Goal: Task Accomplishment & Management: Manage account settings

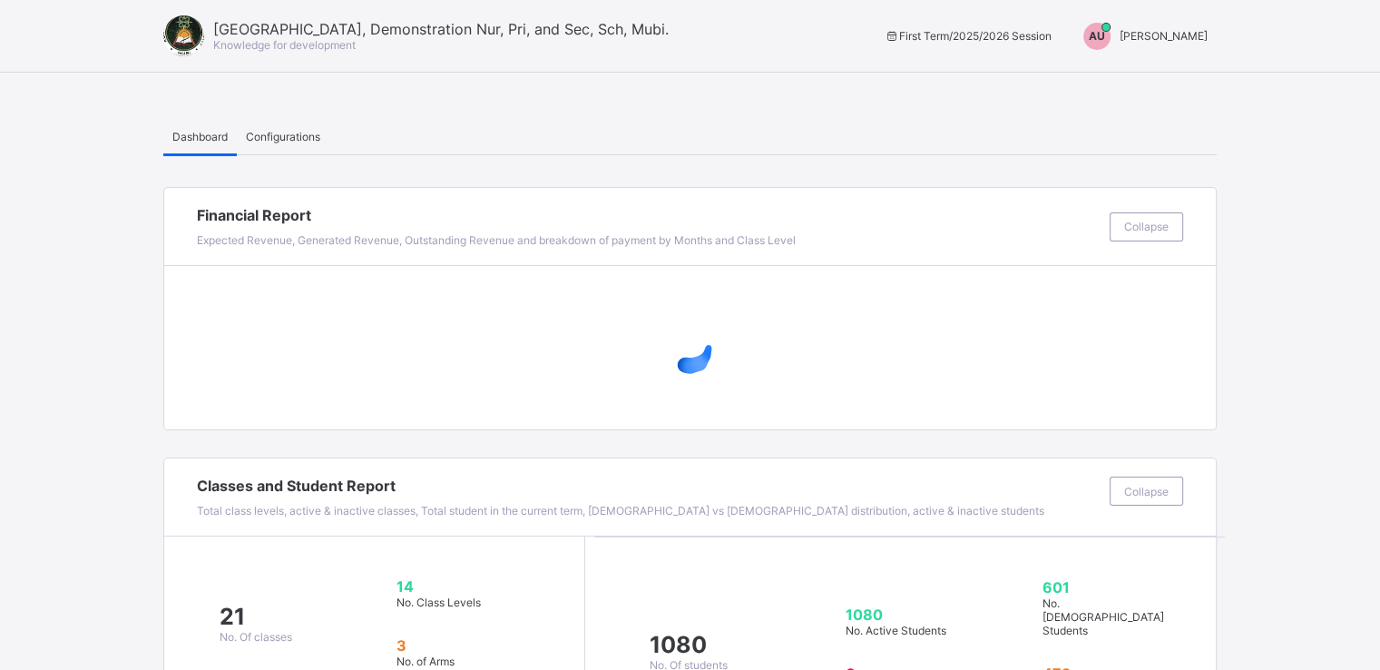
click at [1183, 43] on div "AU [PERSON_NAME]" at bounding box center [1141, 36] width 152 height 27
click at [1128, 75] on span "Switch to Admin View" at bounding box center [1139, 77] width 138 height 21
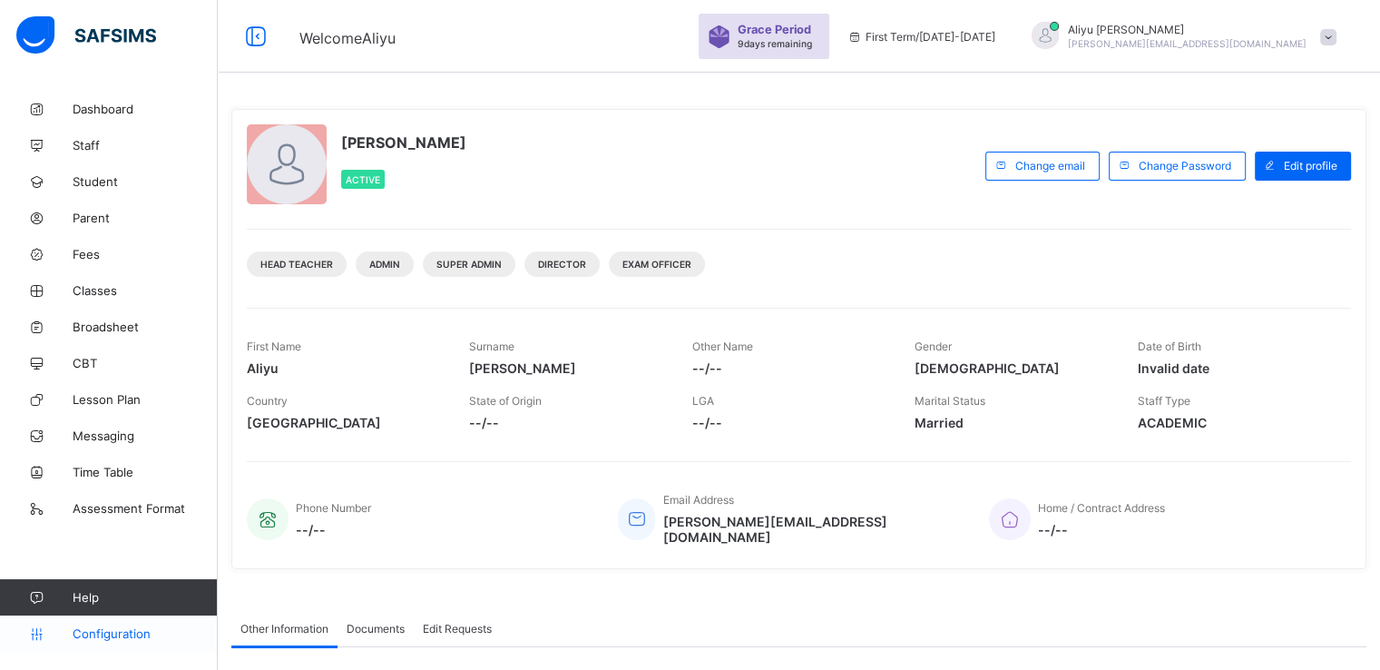
click at [116, 633] on span "Configuration" at bounding box center [145, 633] width 144 height 15
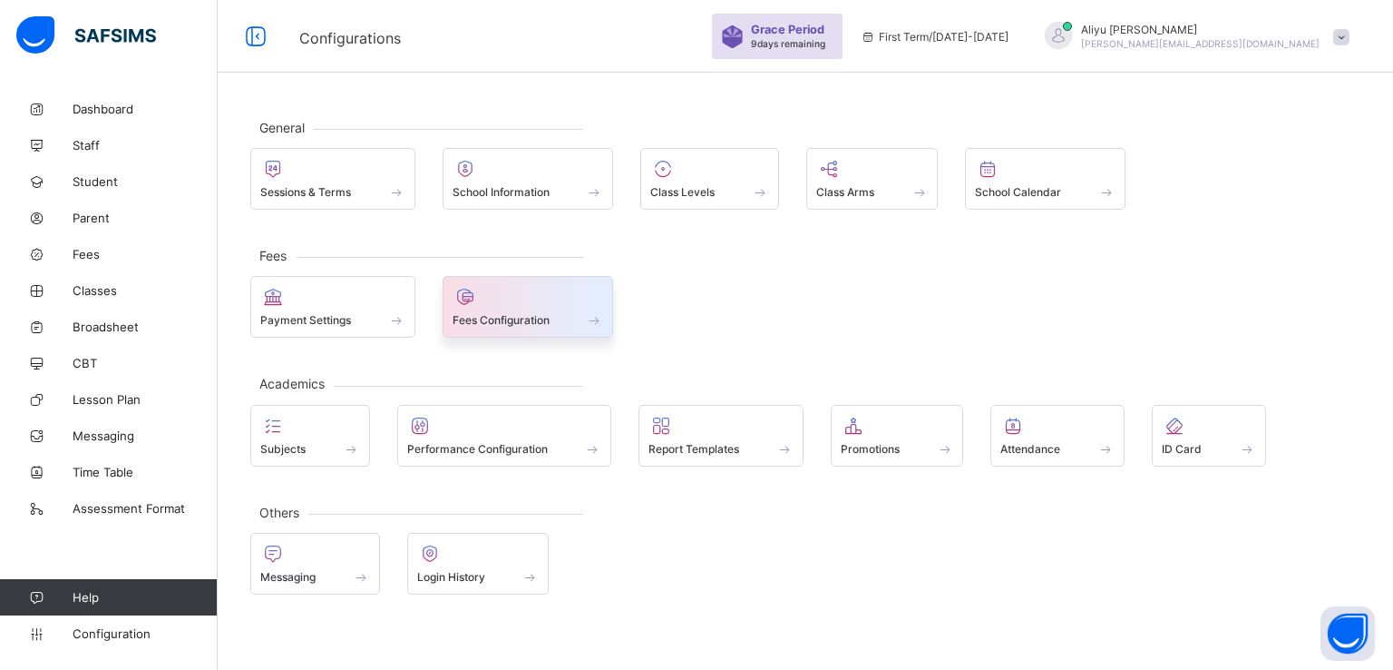
click at [503, 320] on span "Fees Configuration" at bounding box center [501, 320] width 97 height 14
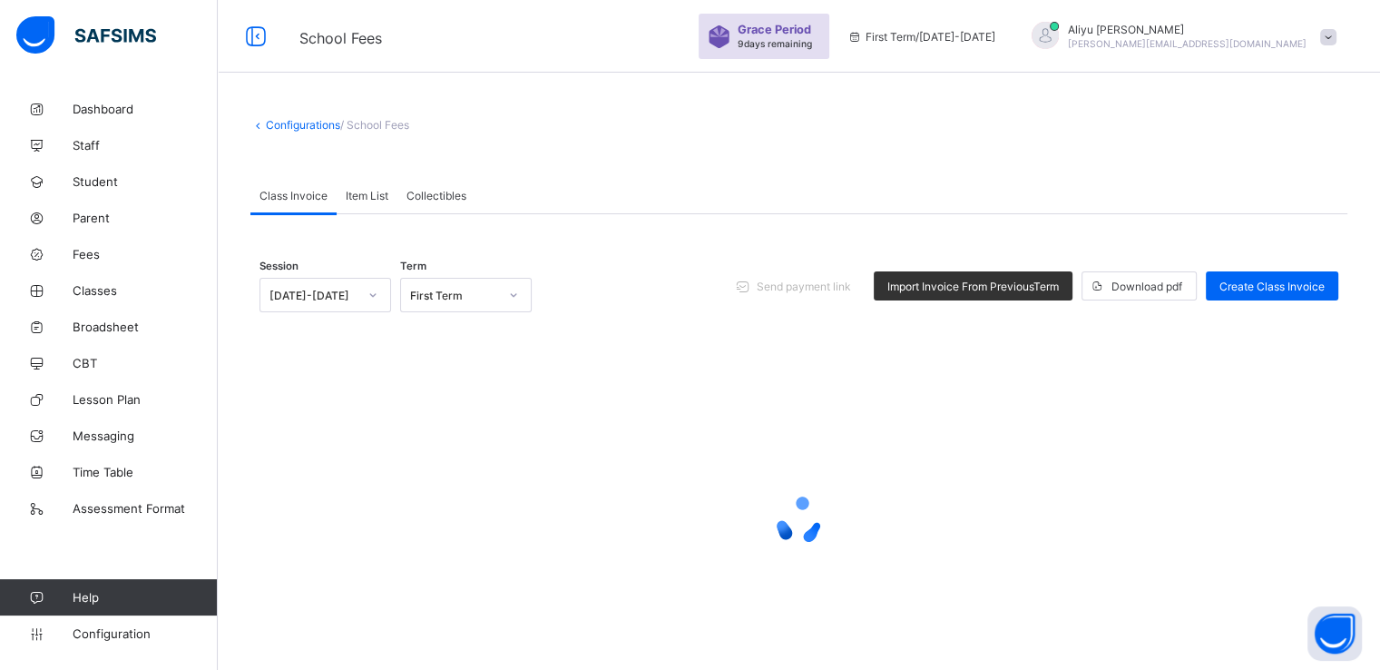
scroll to position [60, 0]
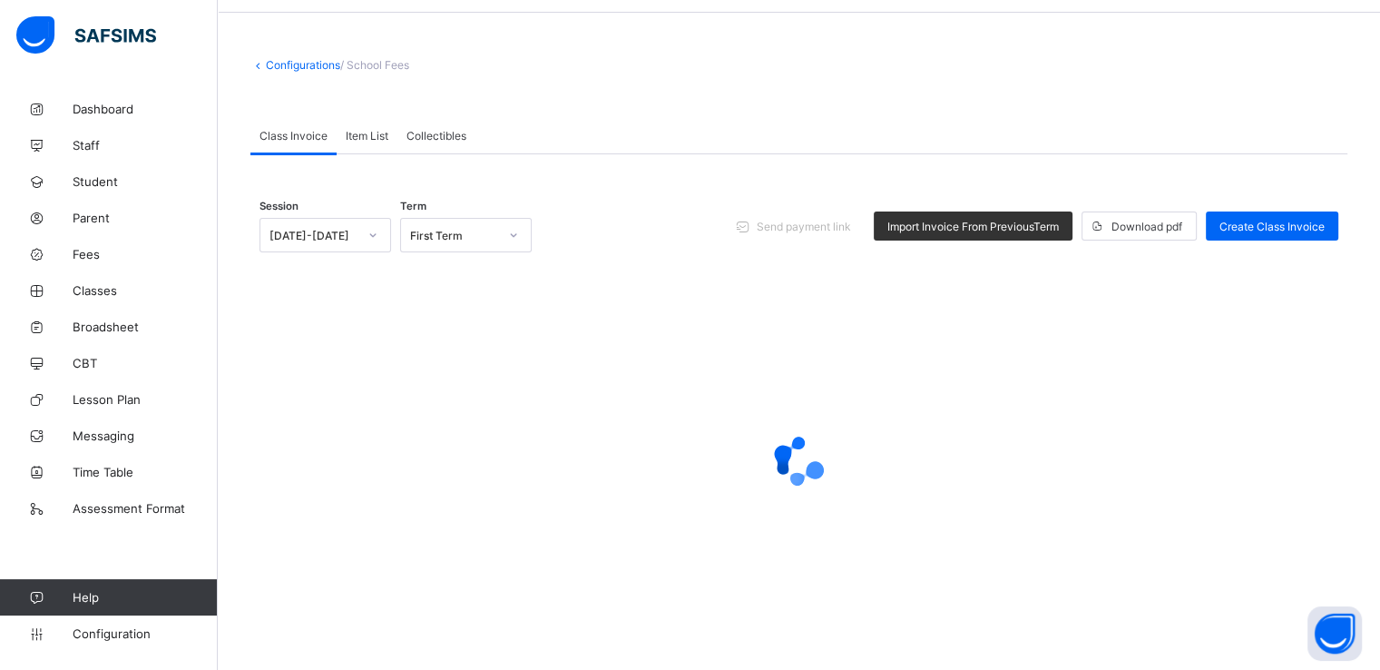
click at [359, 135] on span "Item List" at bounding box center [367, 136] width 43 height 14
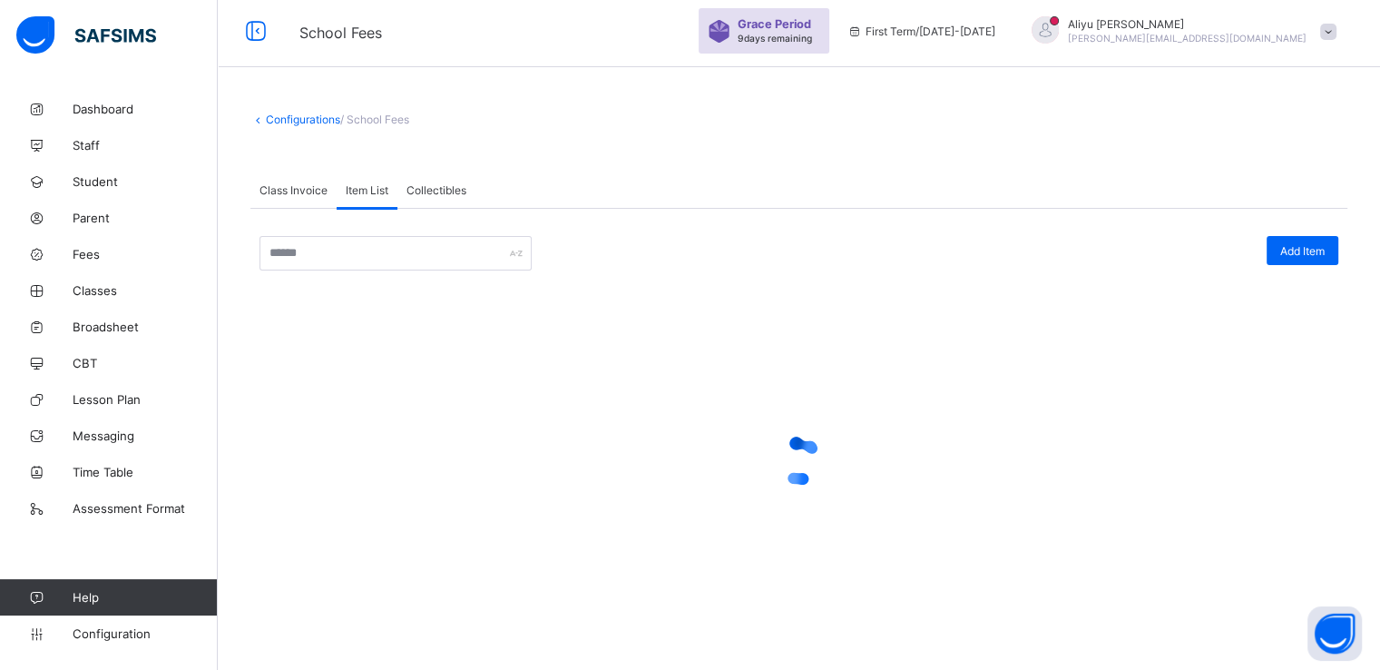
scroll to position [5, 0]
click at [290, 197] on div "Class Invoice" at bounding box center [293, 189] width 86 height 36
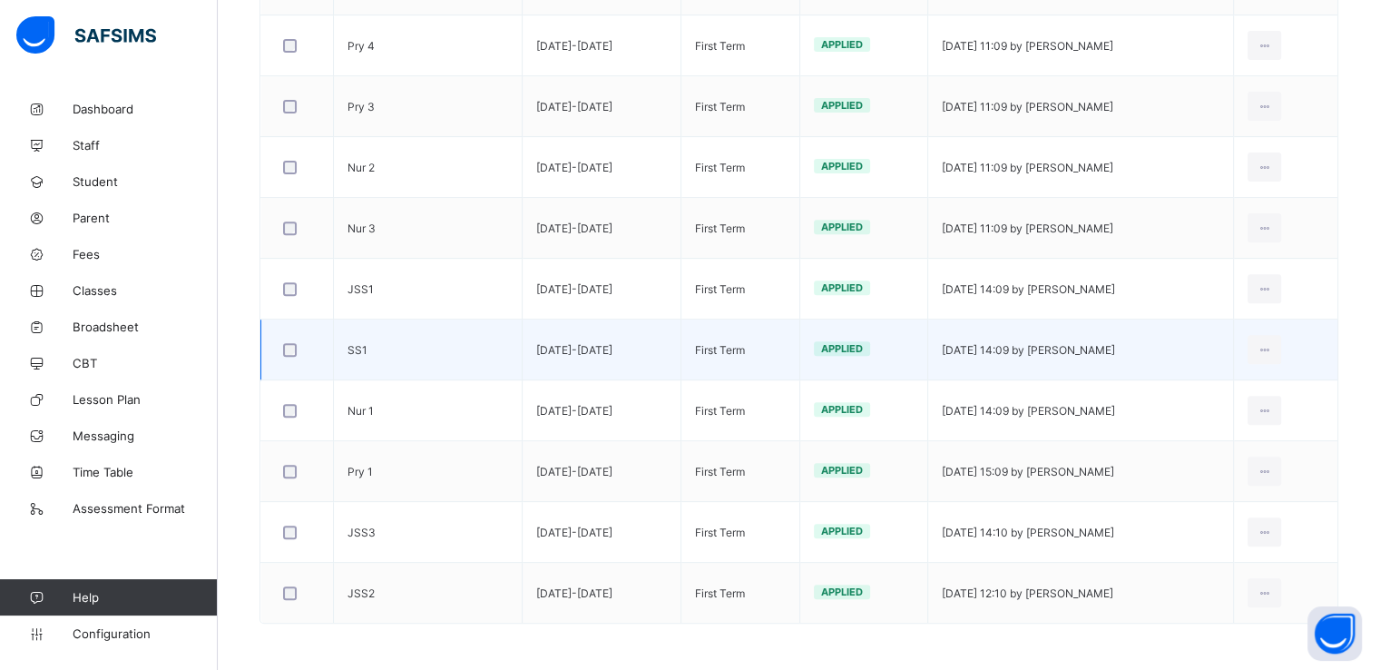
scroll to position [649, 0]
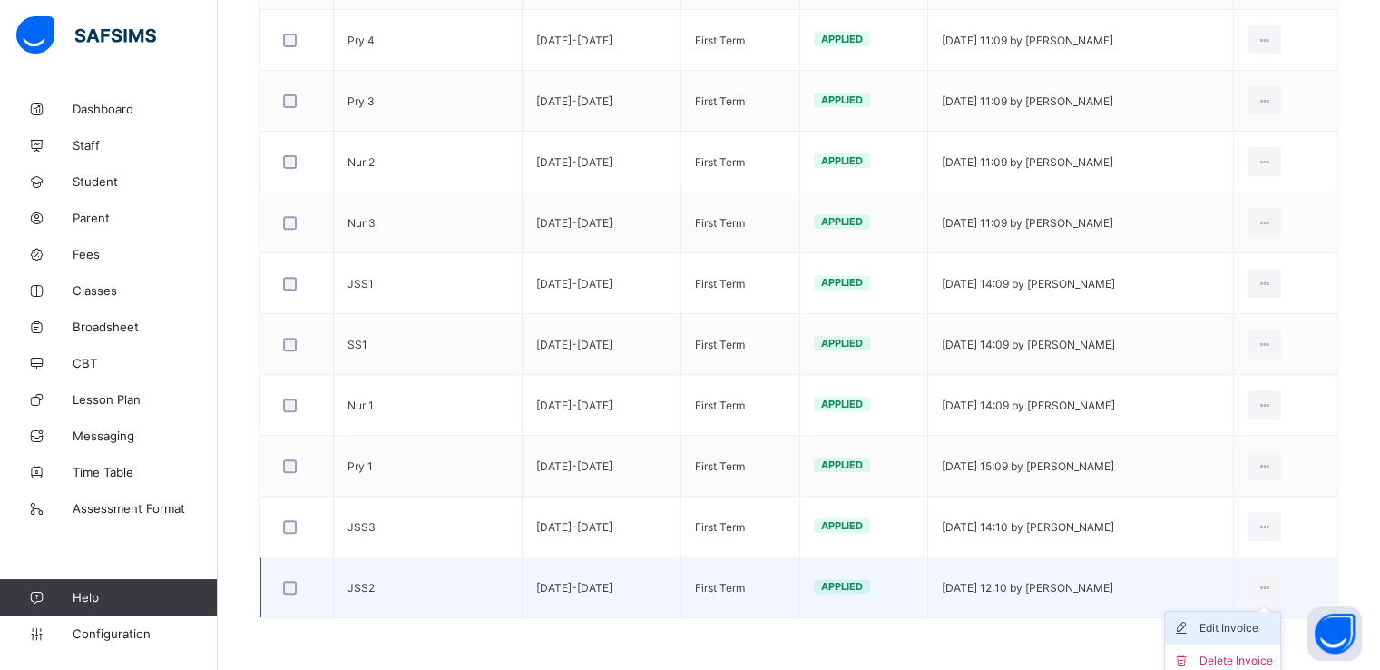
click at [1219, 634] on li "Edit Invoice" at bounding box center [1222, 627] width 115 height 33
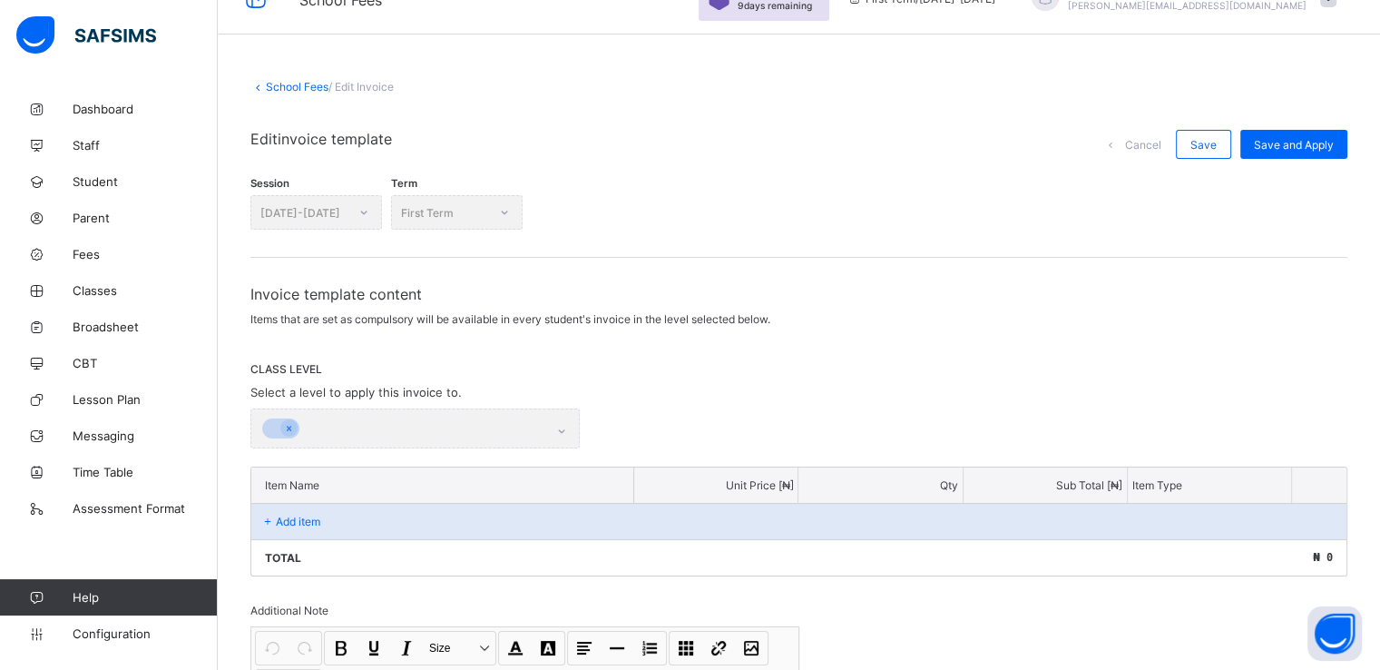
scroll to position [289, 0]
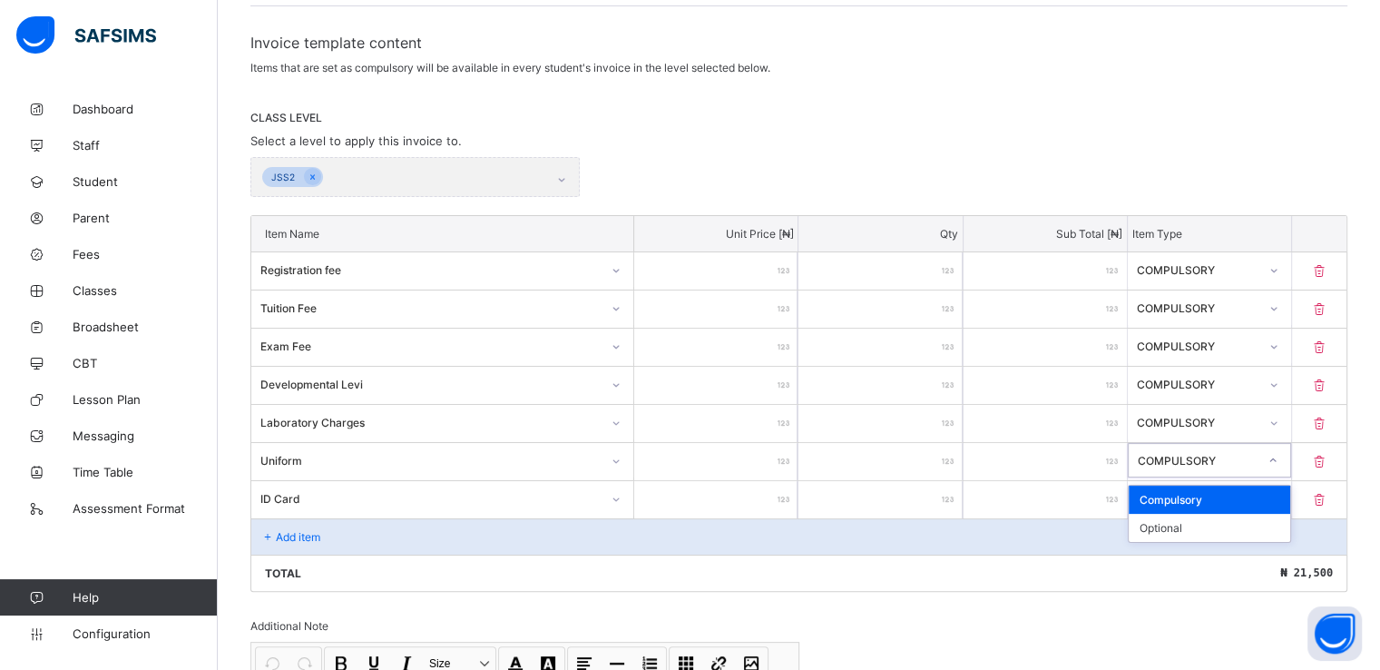
click at [1278, 457] on icon at bounding box center [1272, 460] width 11 height 18
click at [1166, 525] on div "Optional" at bounding box center [1209, 527] width 161 height 28
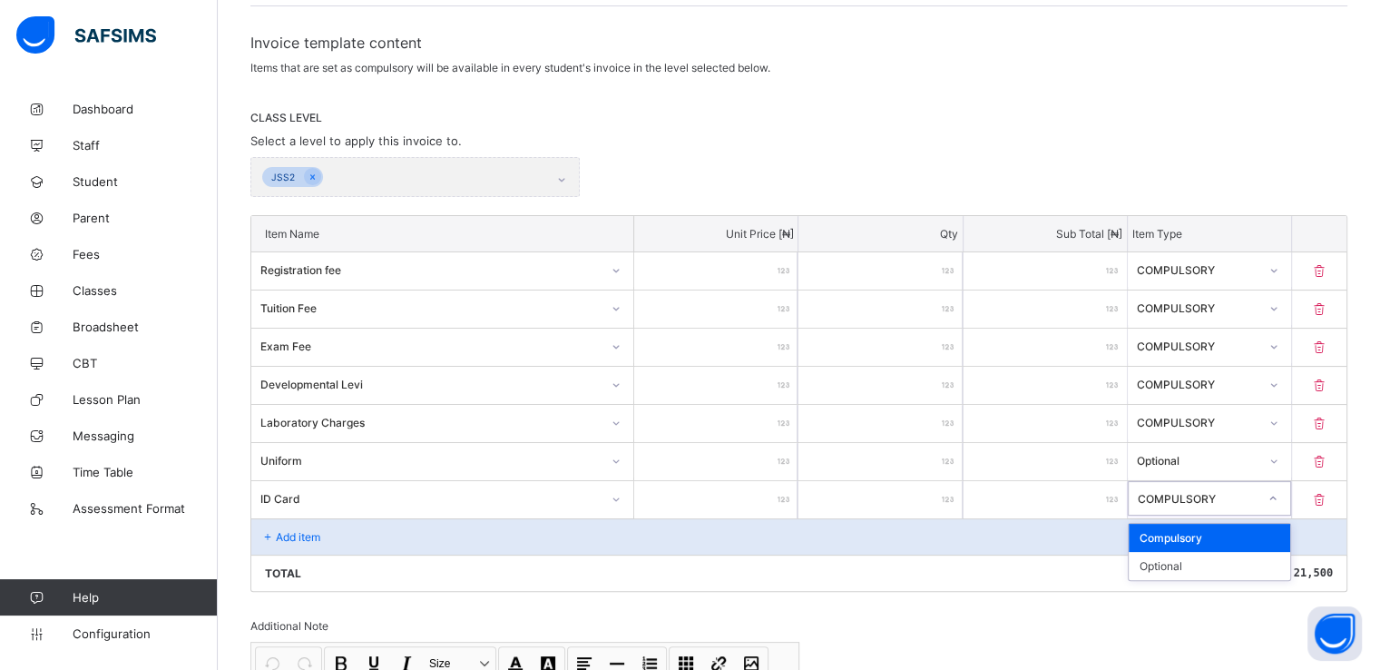
click at [1278, 497] on icon at bounding box center [1272, 498] width 11 height 18
click at [1179, 567] on div "Optional" at bounding box center [1209, 566] width 161 height 28
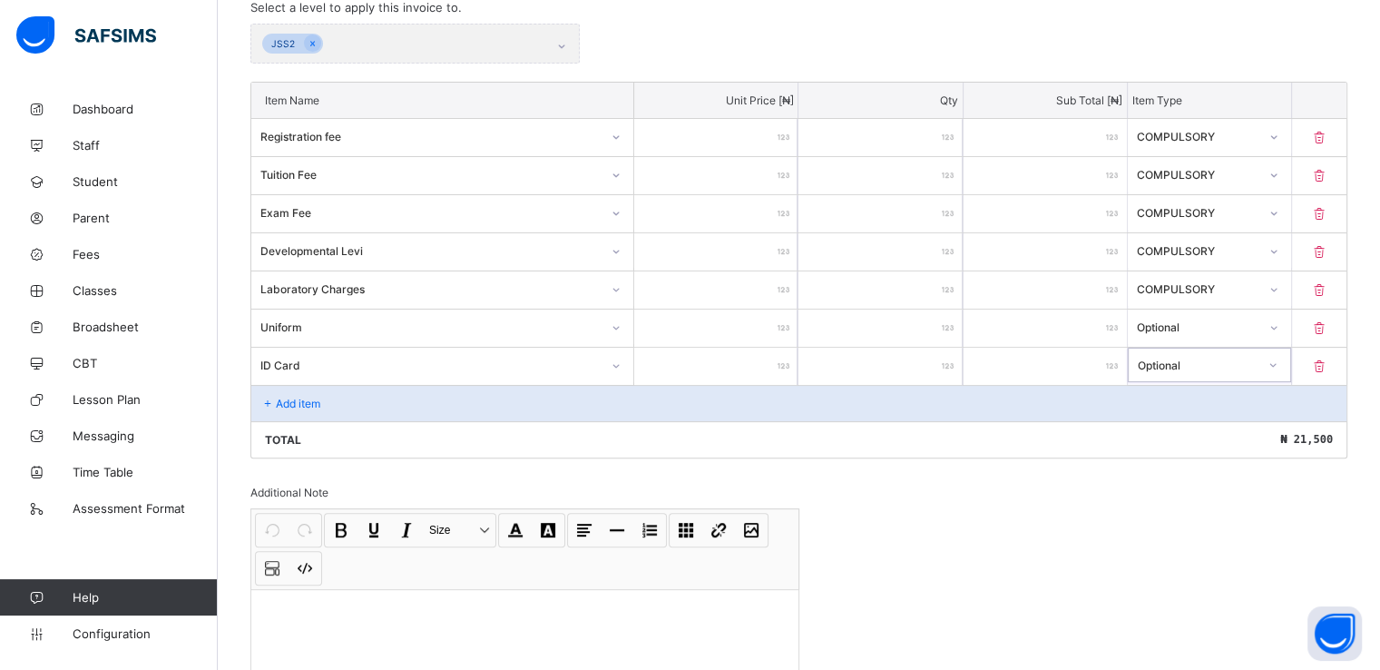
scroll to position [422, 0]
click at [1288, 295] on div at bounding box center [1272, 289] width 31 height 29
click at [1167, 349] on div "Optional" at bounding box center [1209, 357] width 161 height 28
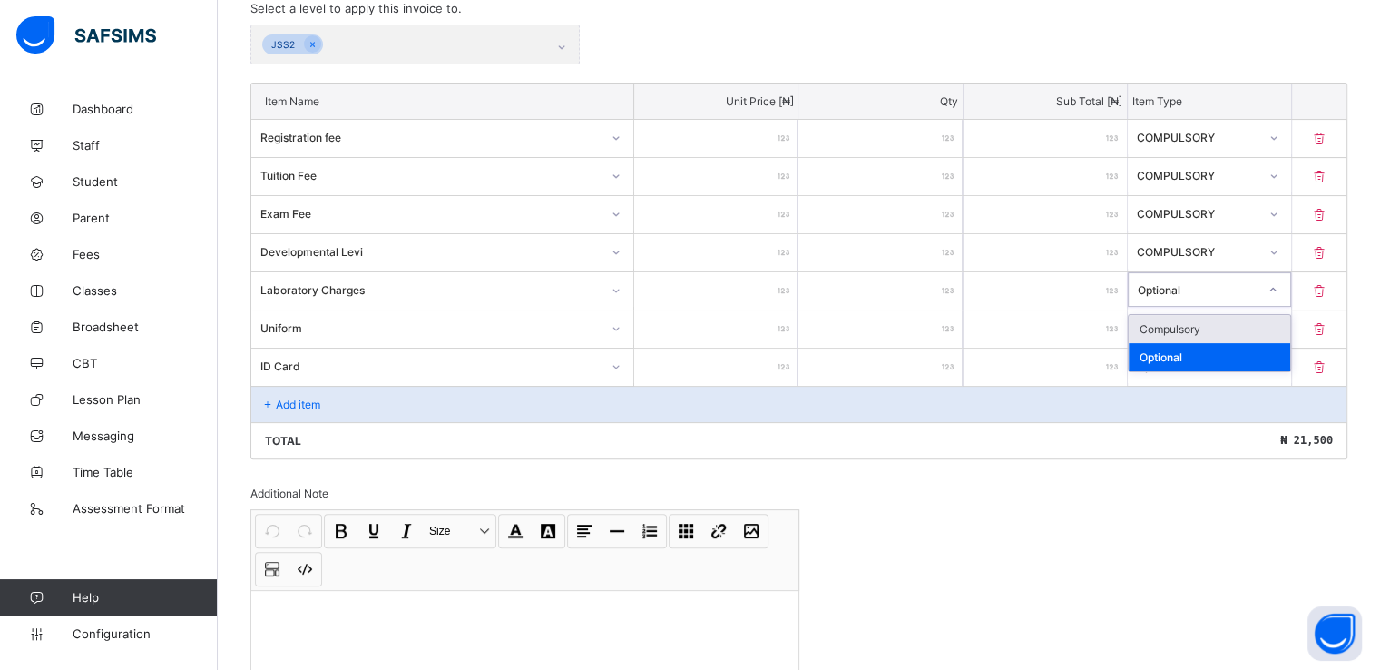
click at [1279, 286] on div at bounding box center [1272, 289] width 31 height 29
click at [1178, 327] on div "Compulsory" at bounding box center [1209, 329] width 161 height 28
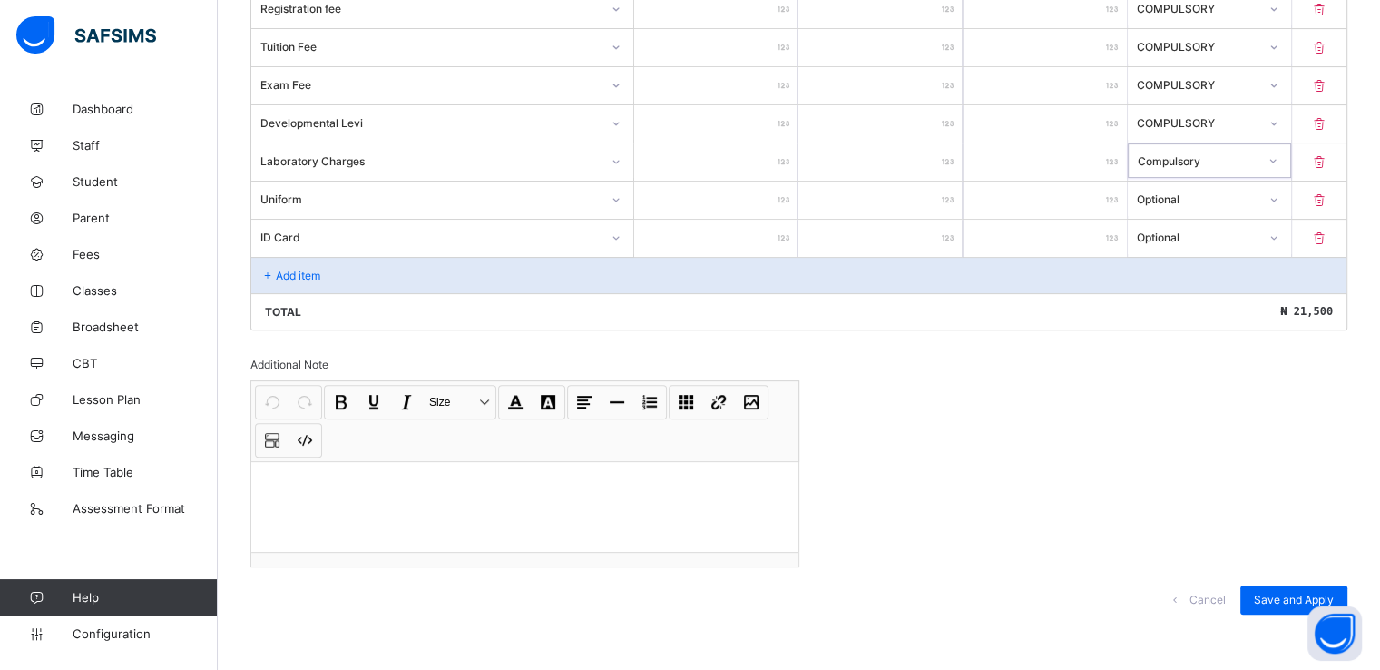
scroll to position [553, 0]
click at [1283, 592] on span "Save and Apply" at bounding box center [1294, 597] width 80 height 14
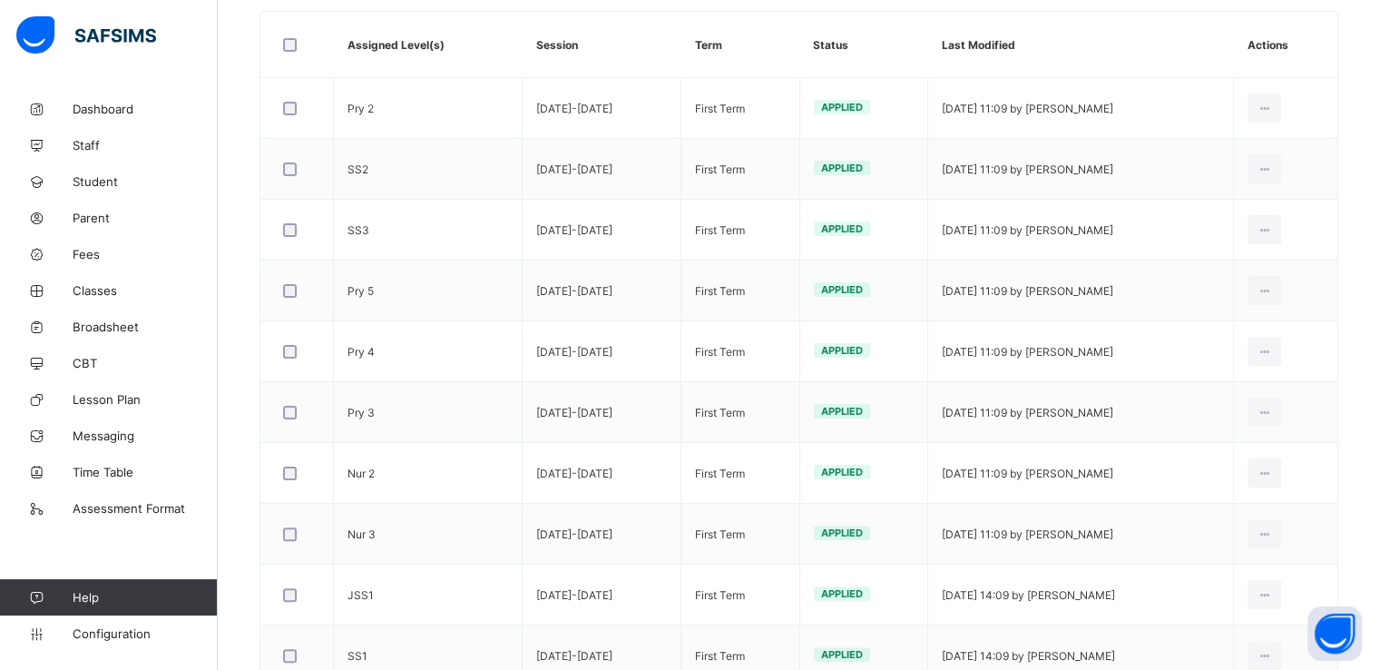
scroll to position [649, 0]
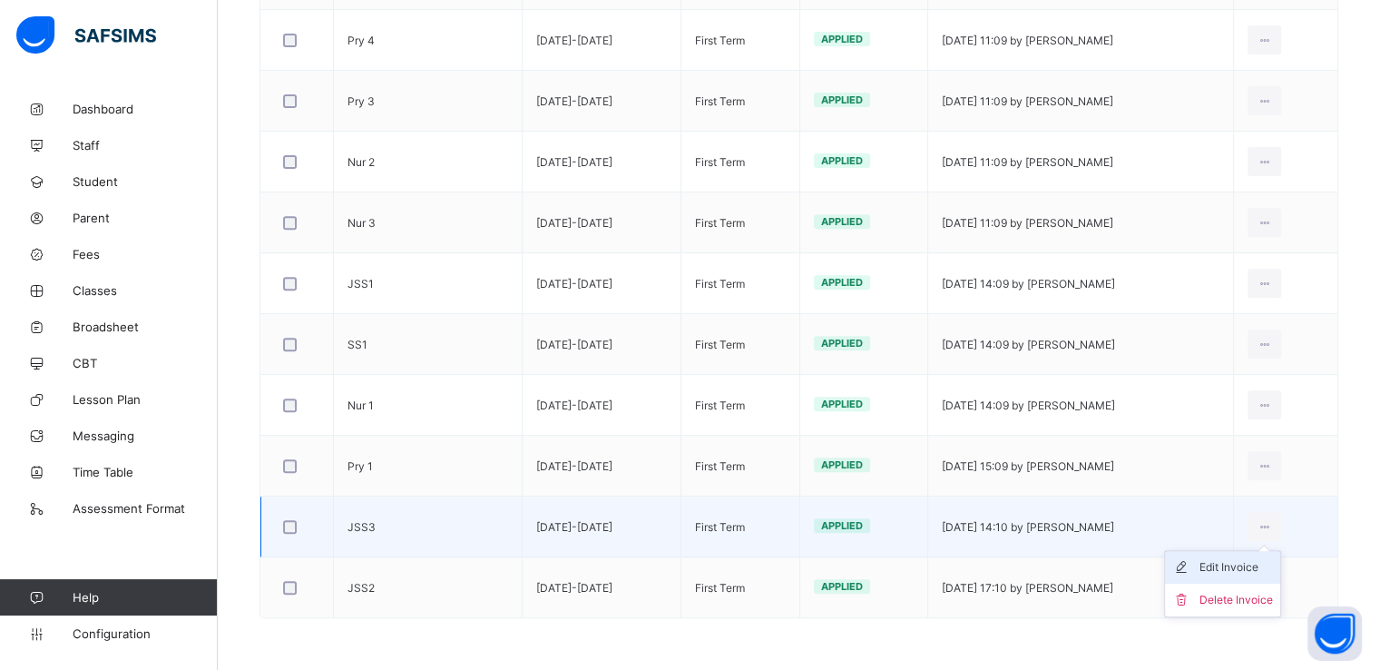
click at [1242, 564] on div "Edit Invoice" at bounding box center [1235, 567] width 73 height 18
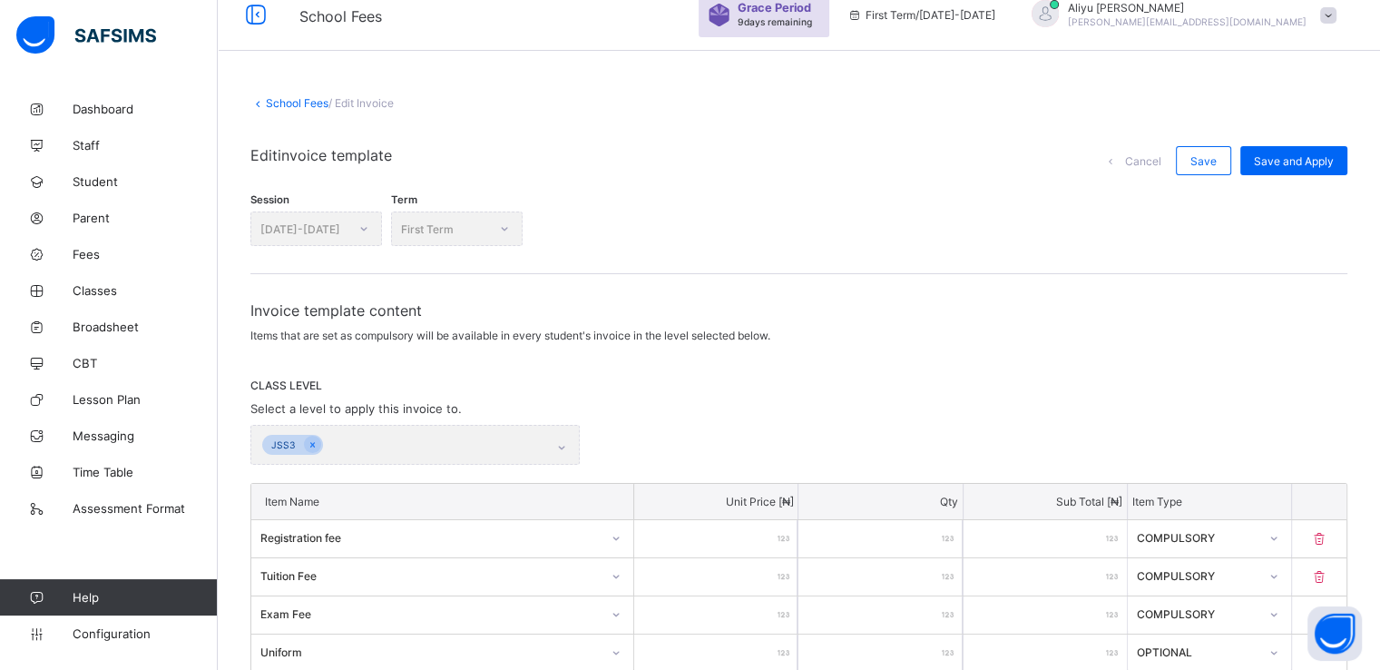
scroll to position [22, 0]
click at [272, 96] on link "School Fees" at bounding box center [297, 103] width 63 height 14
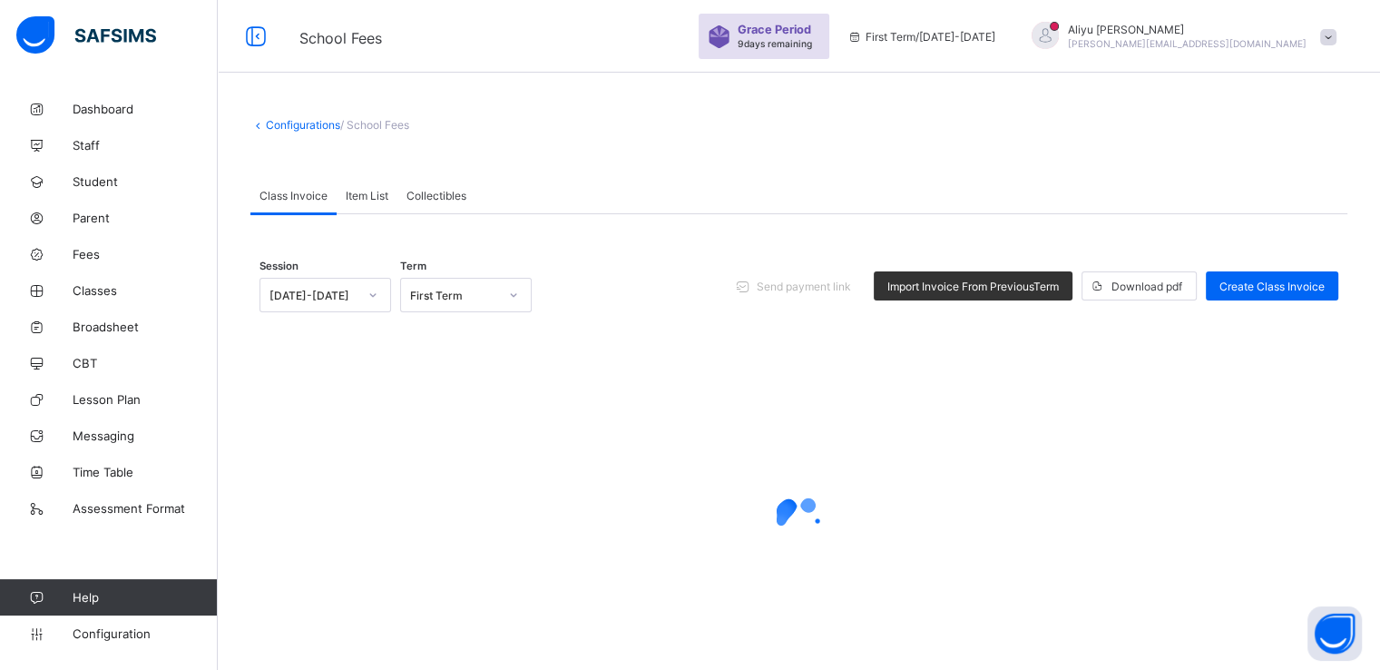
click at [357, 189] on span "Item List" at bounding box center [367, 196] width 43 height 14
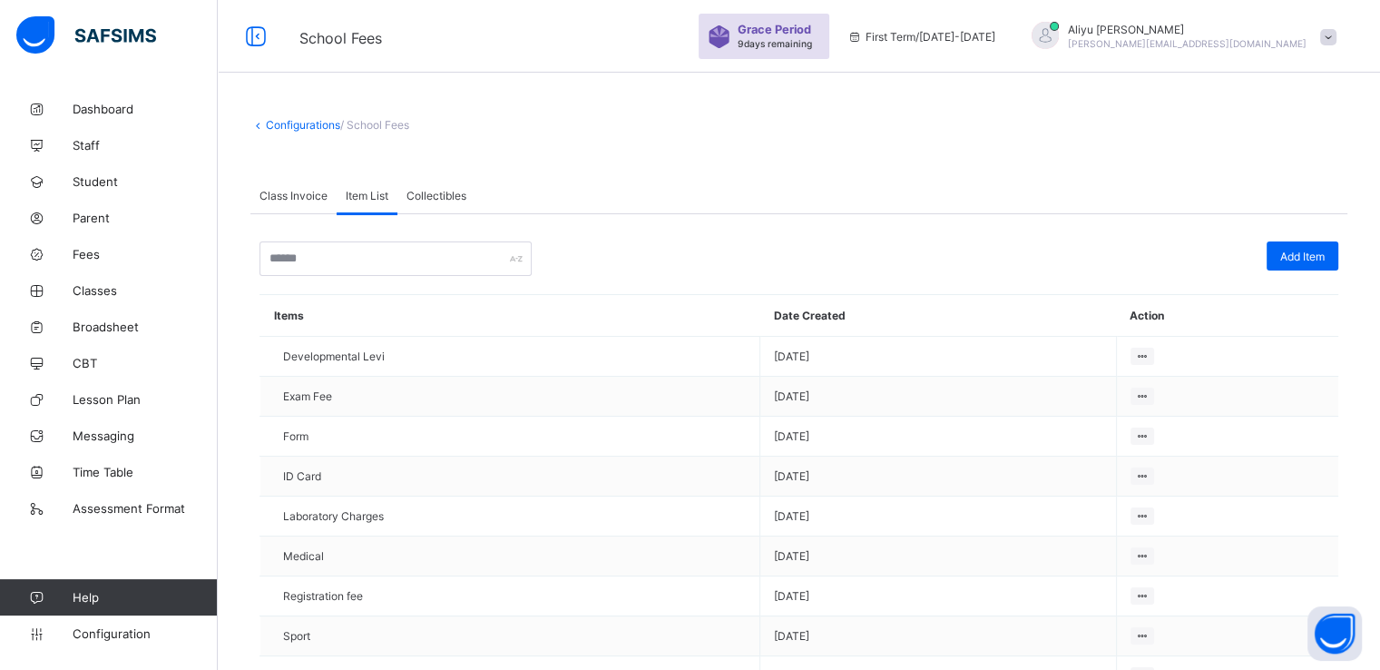
click at [298, 193] on span "Class Invoice" at bounding box center [293, 196] width 68 height 14
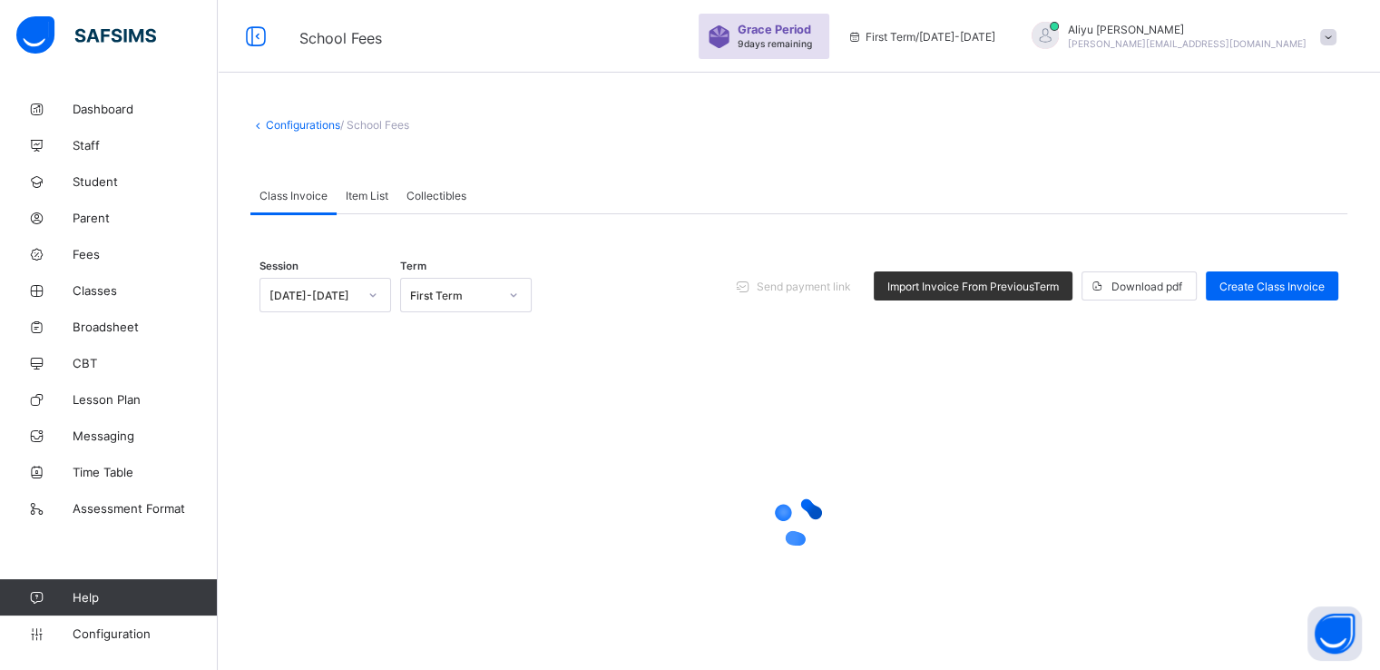
click at [362, 192] on span "Item List" at bounding box center [367, 196] width 43 height 14
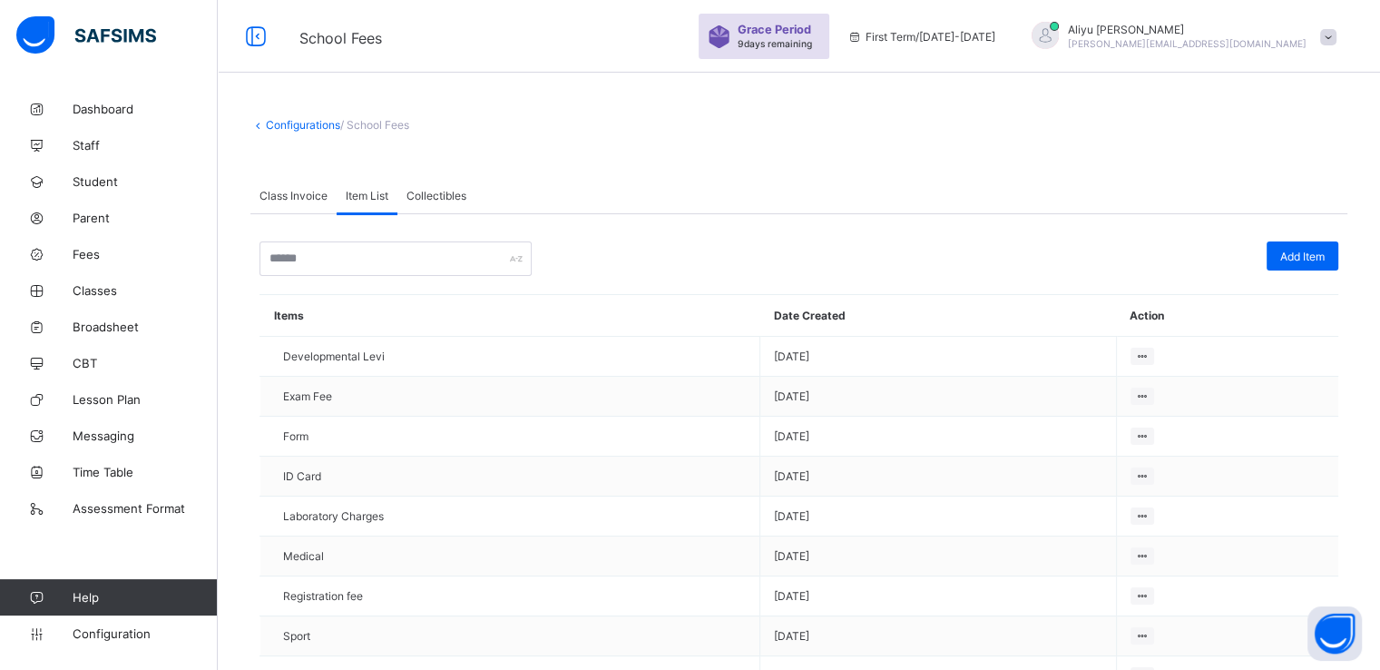
click at [271, 197] on span "Class Invoice" at bounding box center [293, 196] width 68 height 14
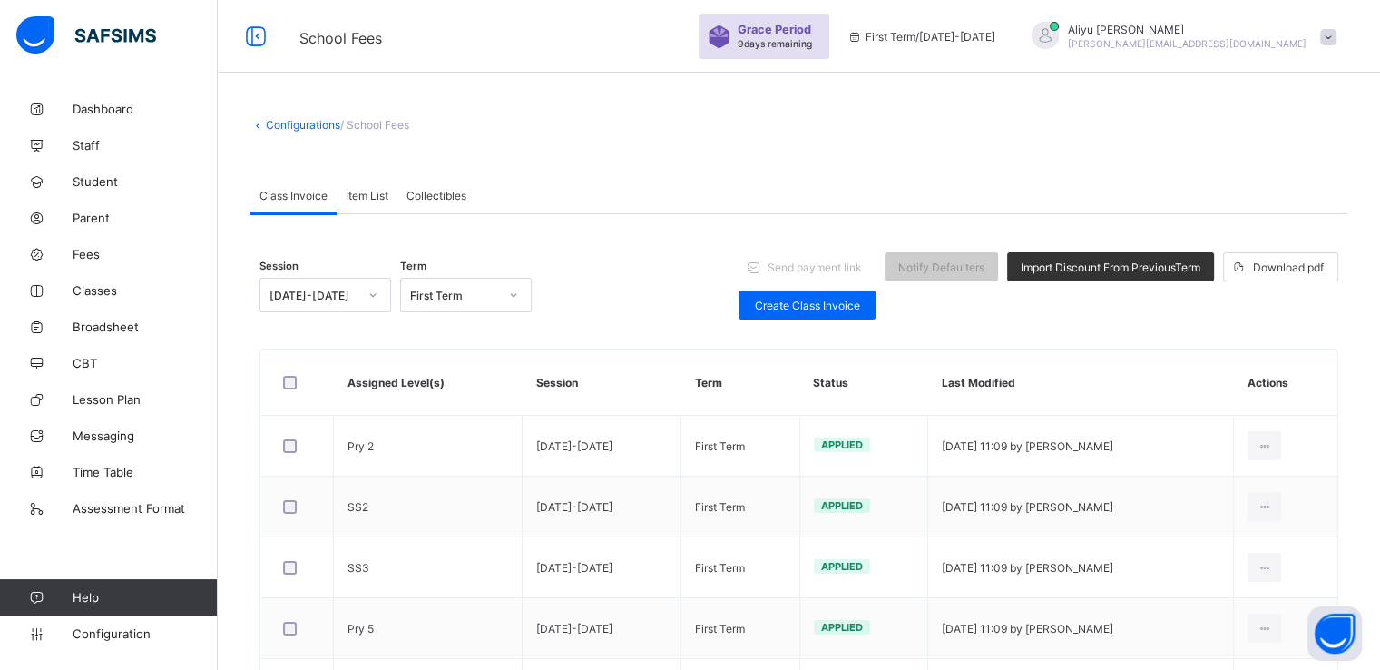
click at [660, 171] on span at bounding box center [798, 163] width 1097 height 27
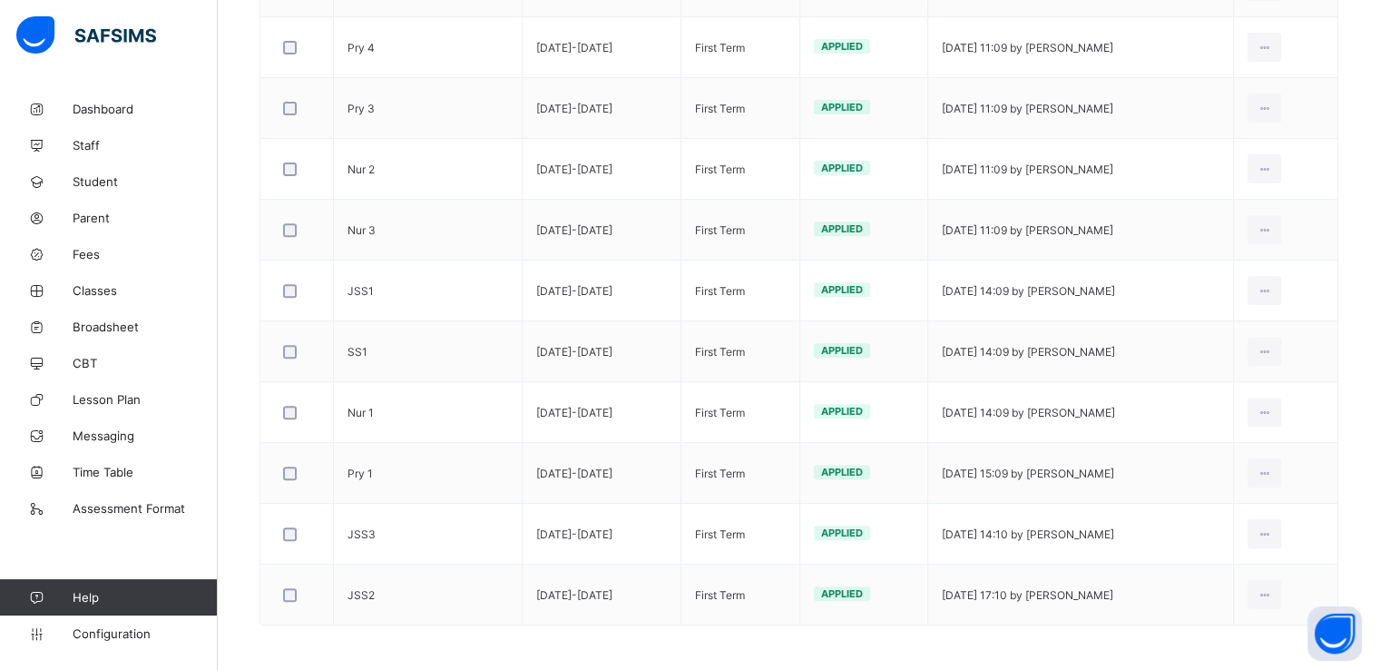
scroll to position [649, 0]
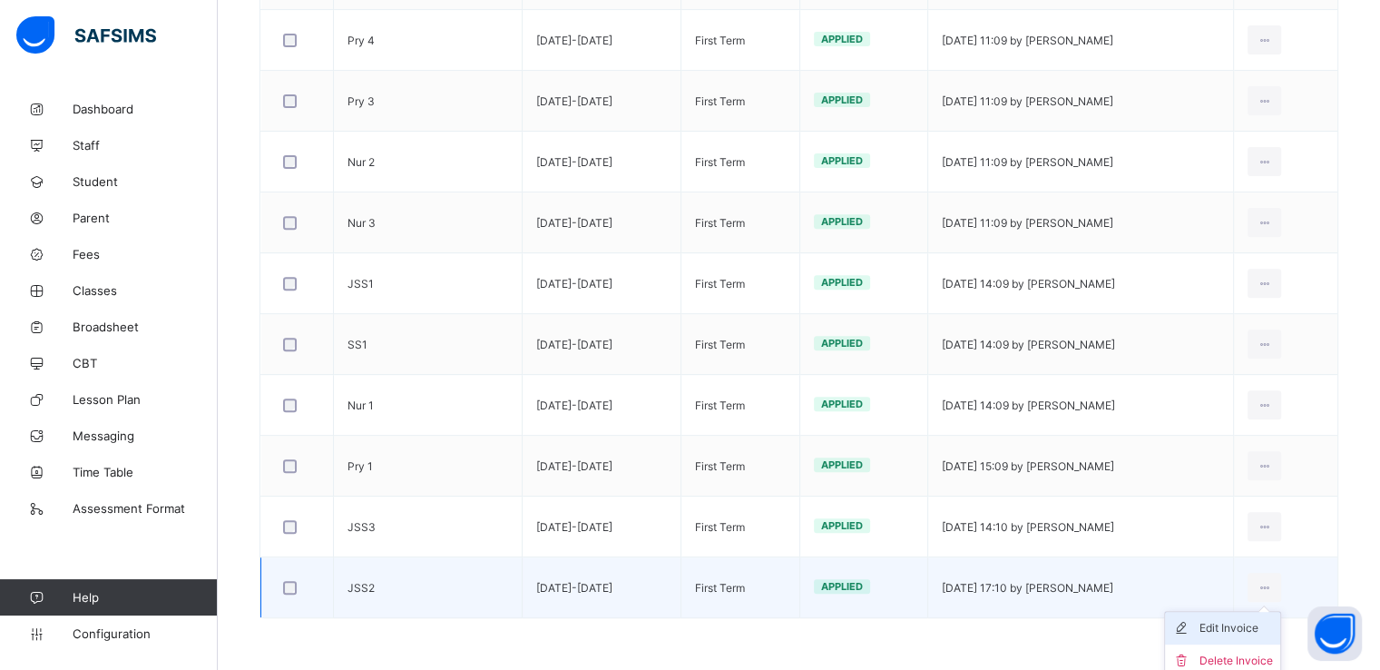
click at [1222, 628] on div "Edit Invoice" at bounding box center [1235, 628] width 73 height 18
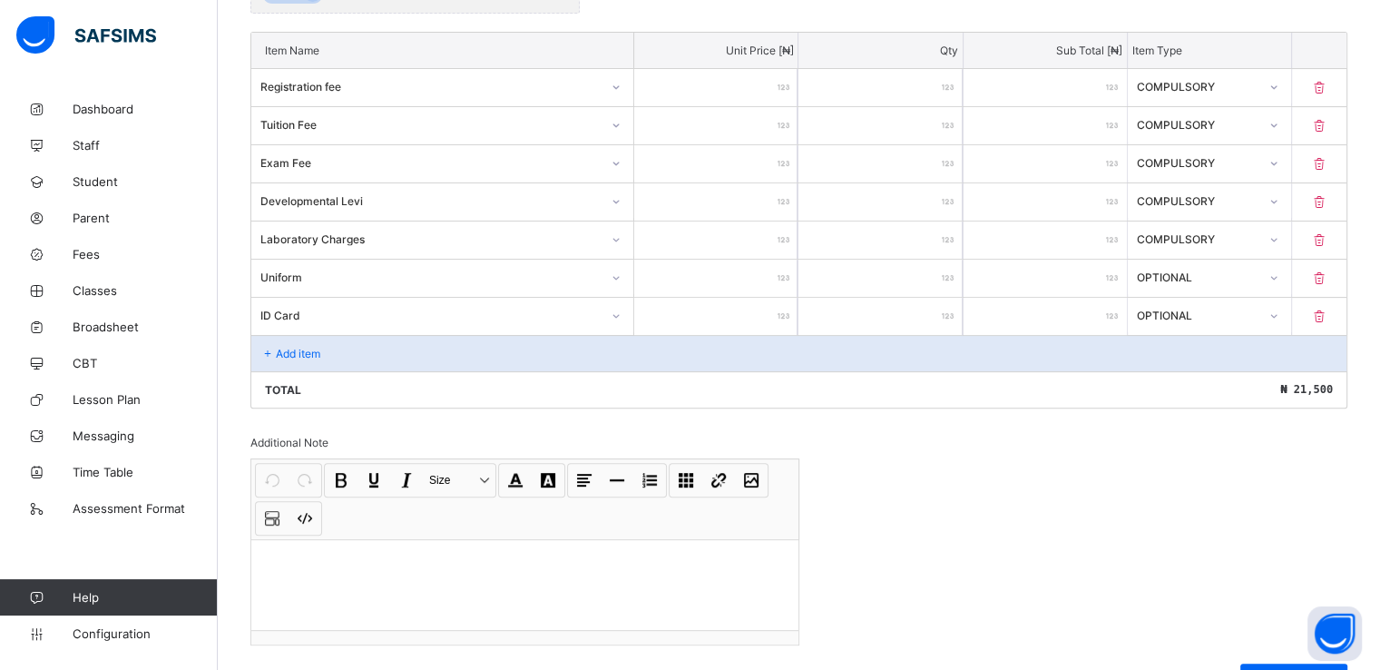
scroll to position [475, 0]
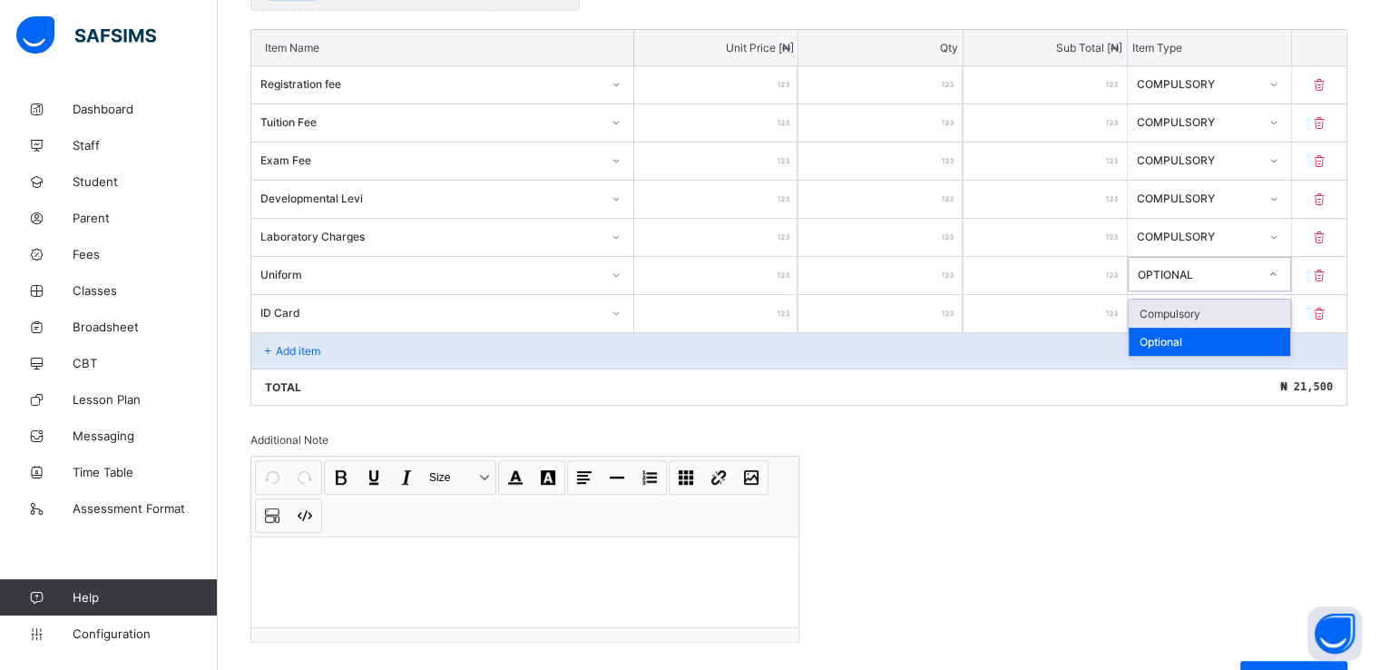
click at [1161, 273] on div "OPTIONAL" at bounding box center [1198, 274] width 120 height 14
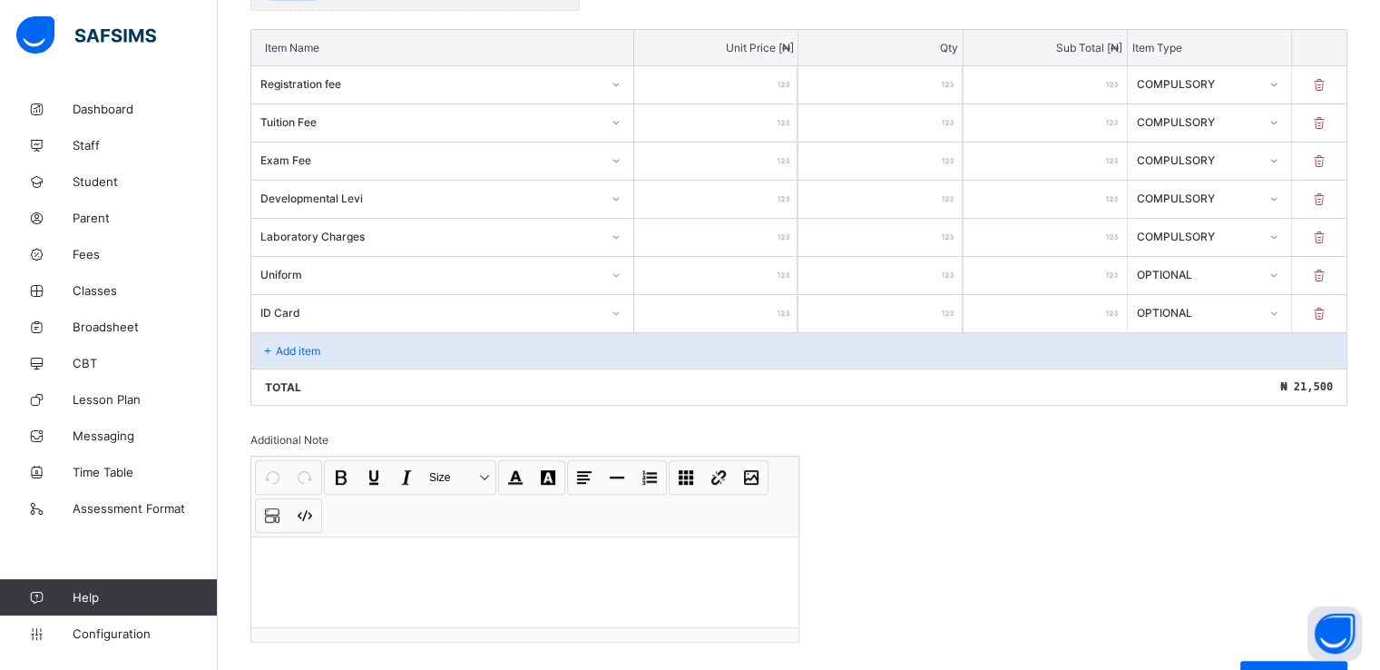
click at [1038, 434] on div "Invoice template content Items that are set as compulsory will be available in …" at bounding box center [798, 278] width 1097 height 860
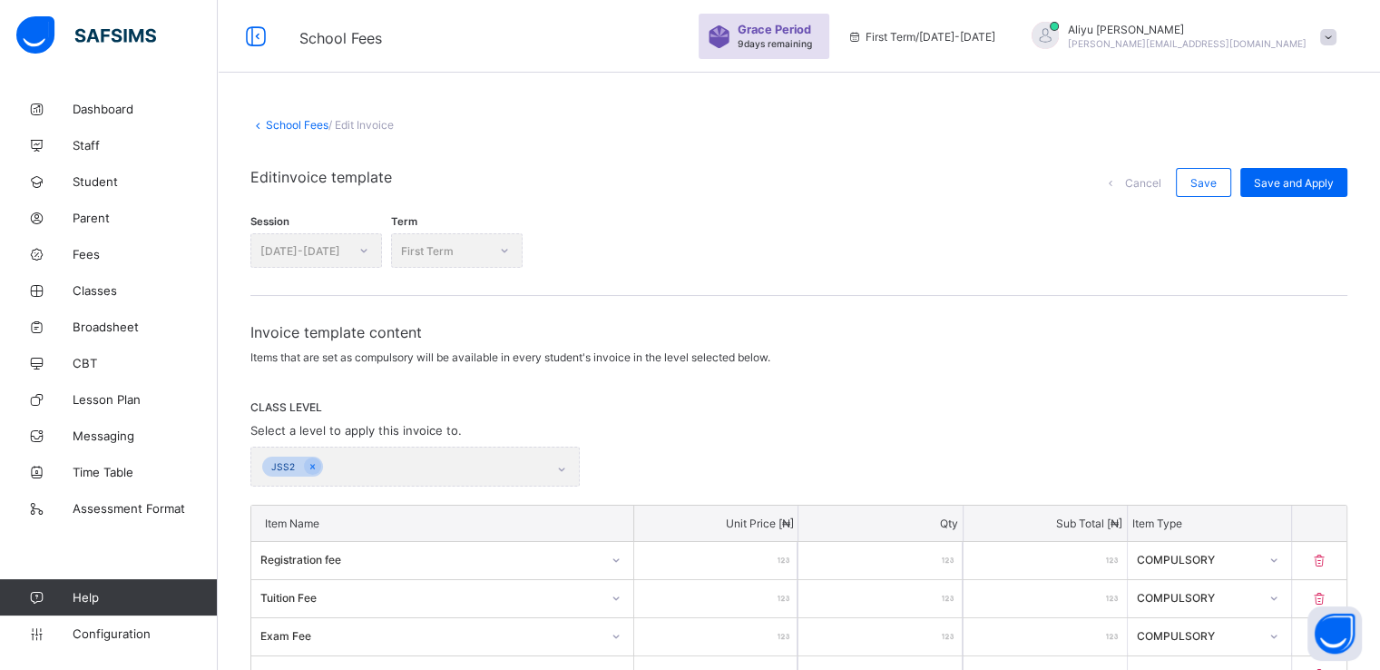
click at [1336, 33] on span at bounding box center [1328, 37] width 16 height 16
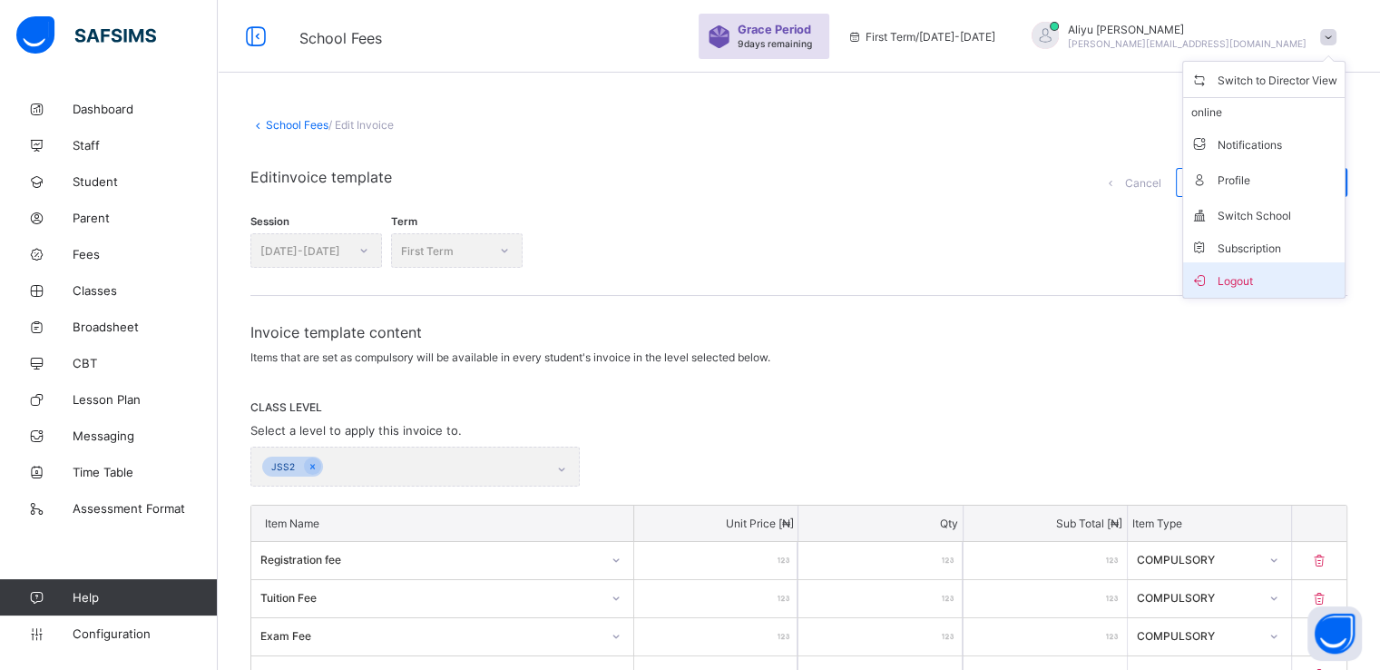
click at [1254, 280] on span "Logout" at bounding box center [1263, 279] width 147 height 21
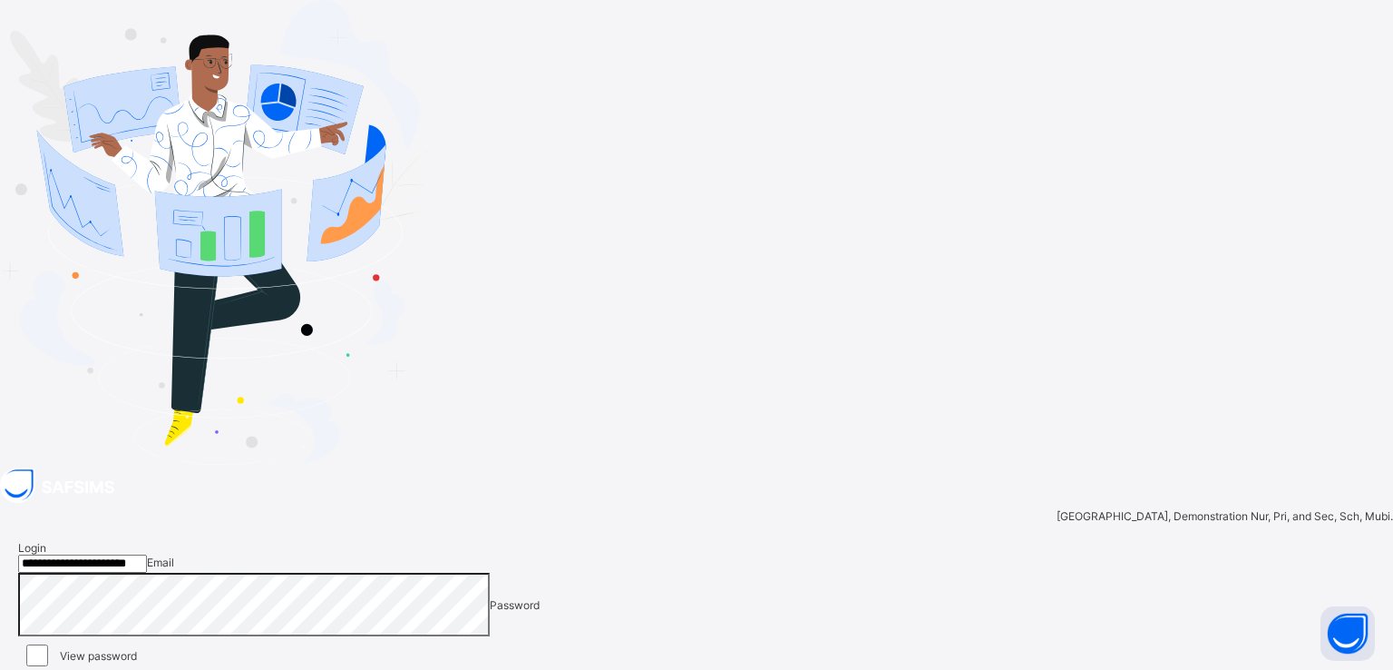
click at [147, 554] on input "**********" at bounding box center [82, 563] width 129 height 18
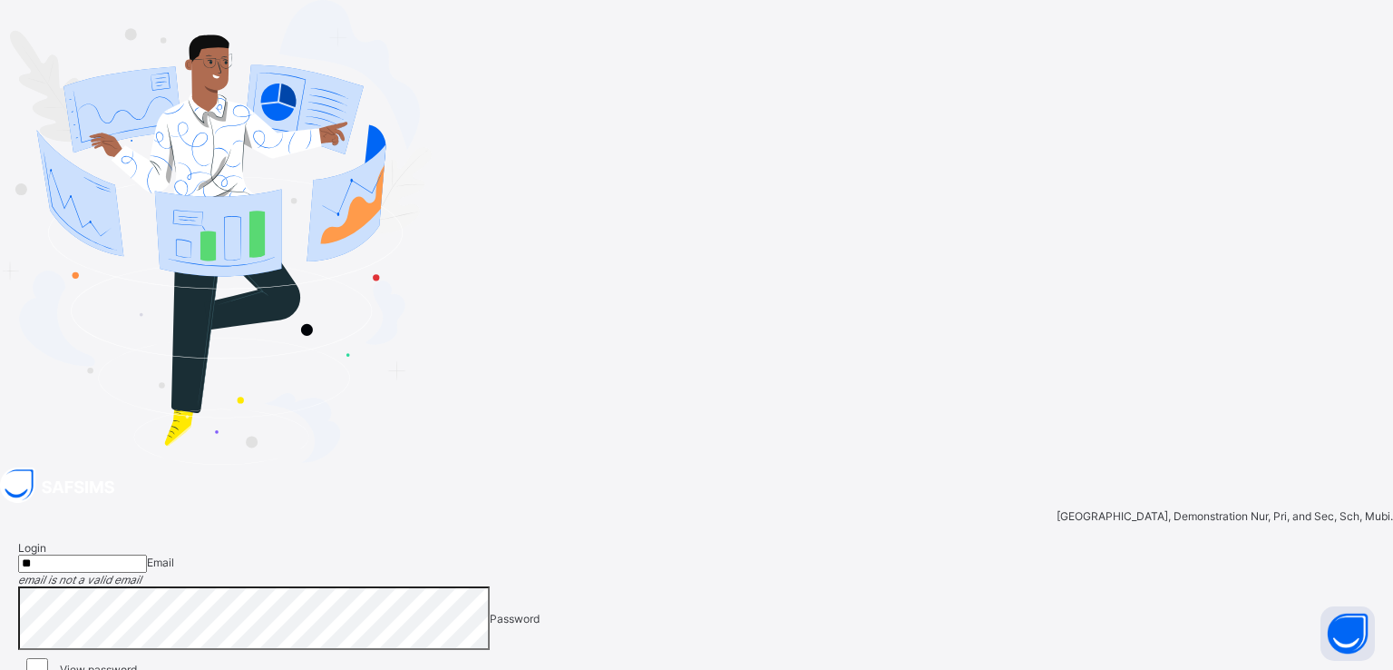
type input "**********"
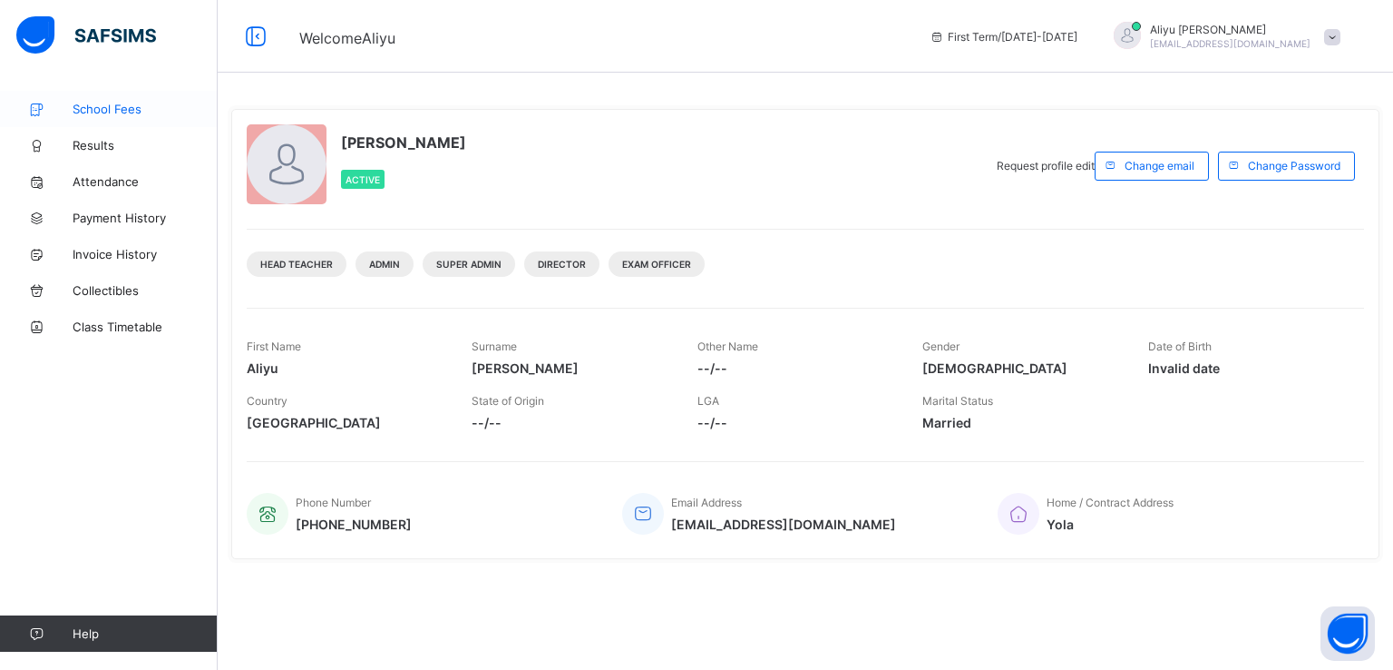
click at [110, 105] on span "School Fees" at bounding box center [145, 109] width 145 height 15
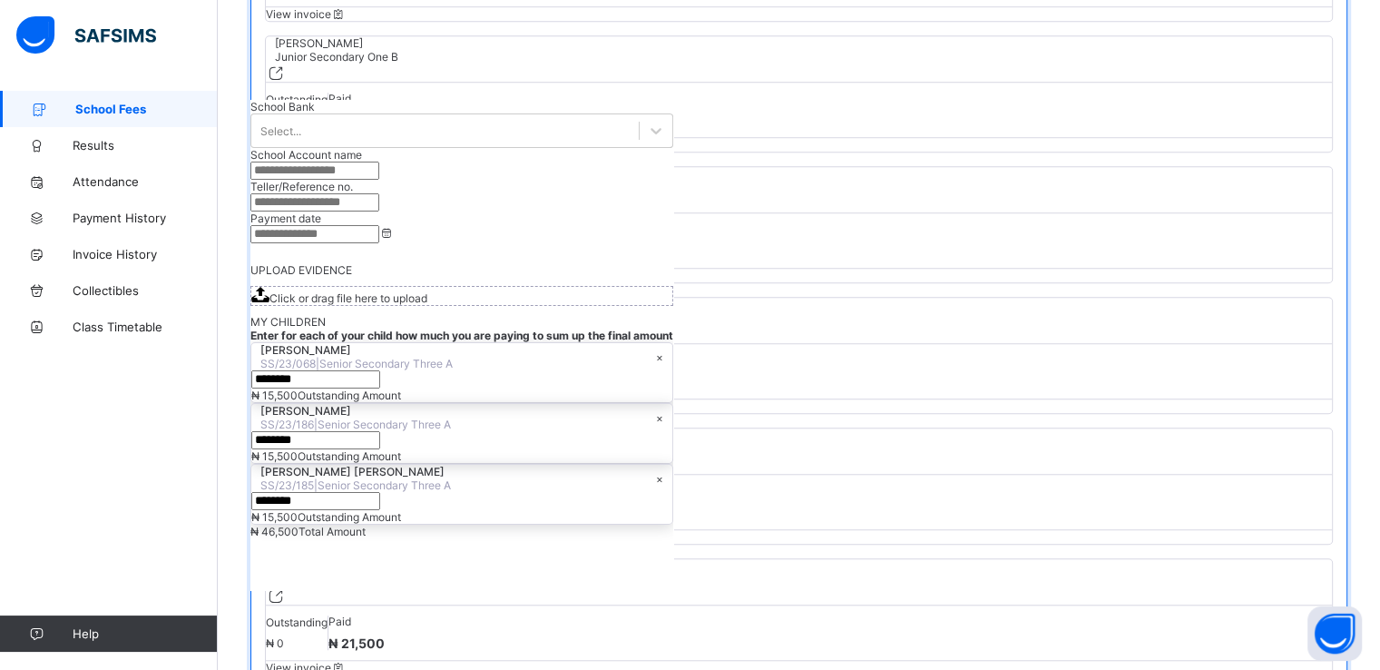
scroll to position [1314, 0]
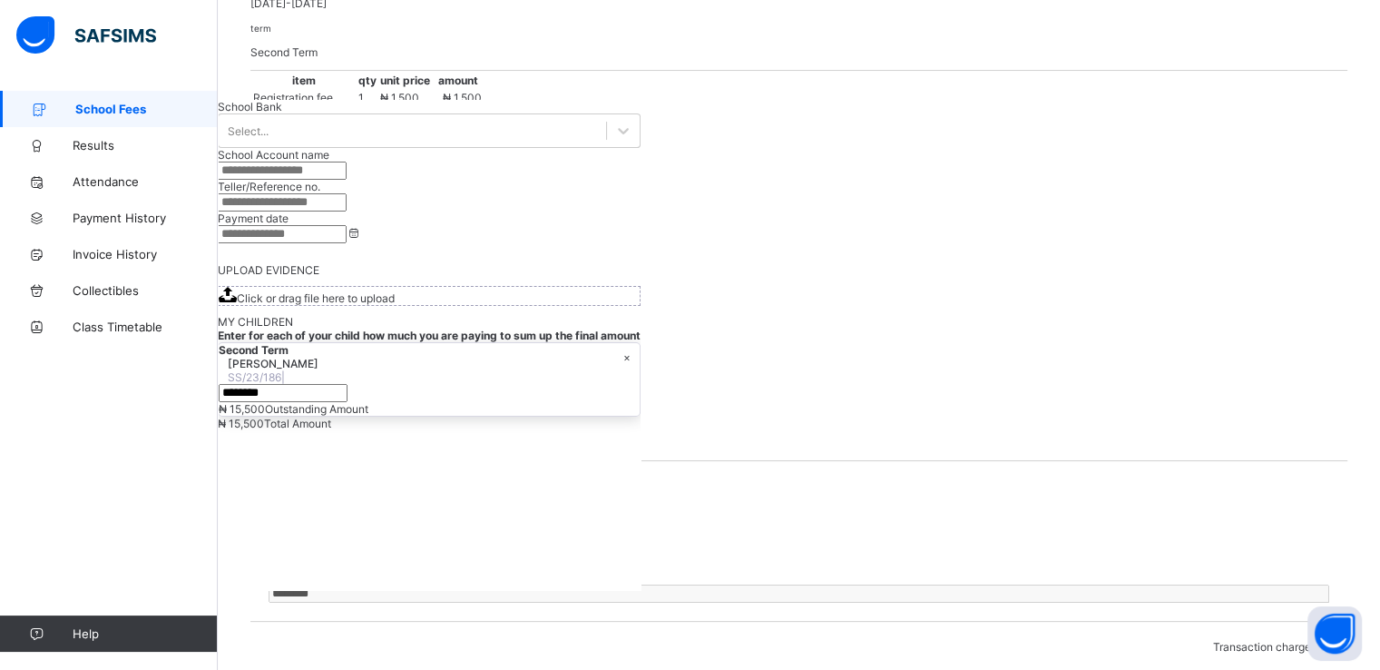
scroll to position [308, 0]
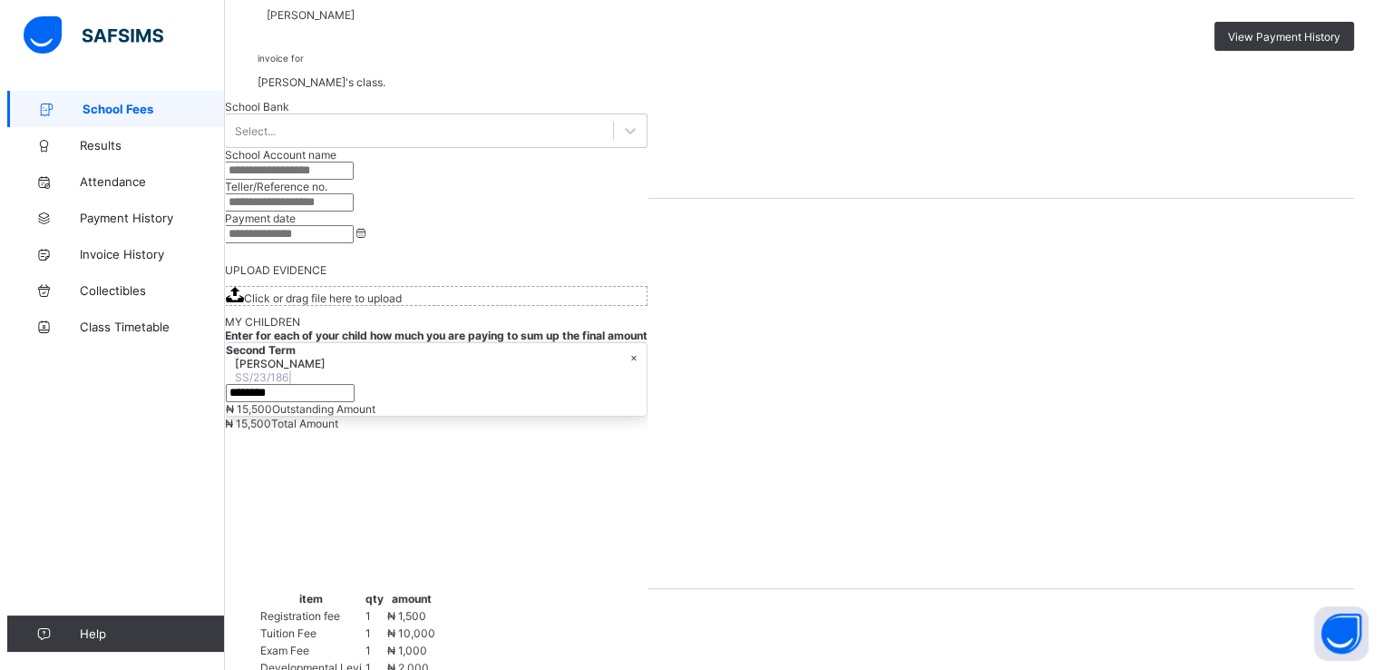
scroll to position [0, 0]
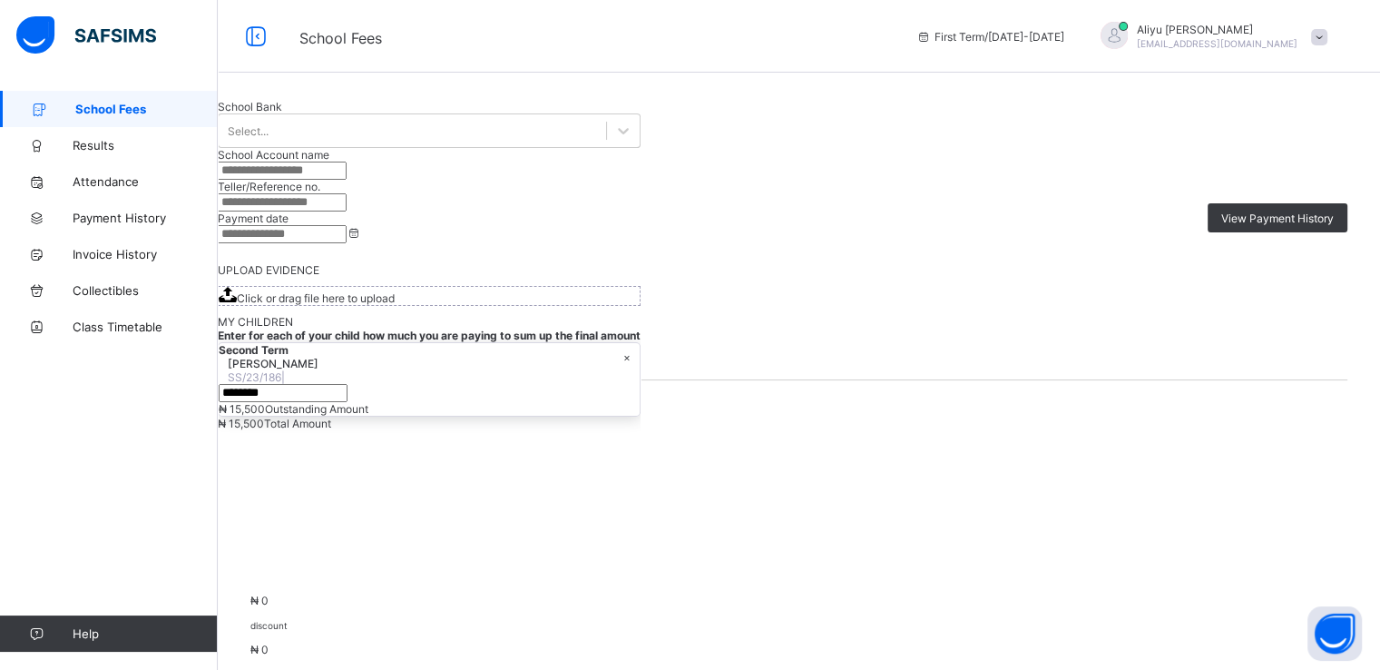
click at [1327, 34] on span at bounding box center [1319, 37] width 16 height 16
click at [1256, 219] on span "Logout" at bounding box center [1268, 213] width 120 height 21
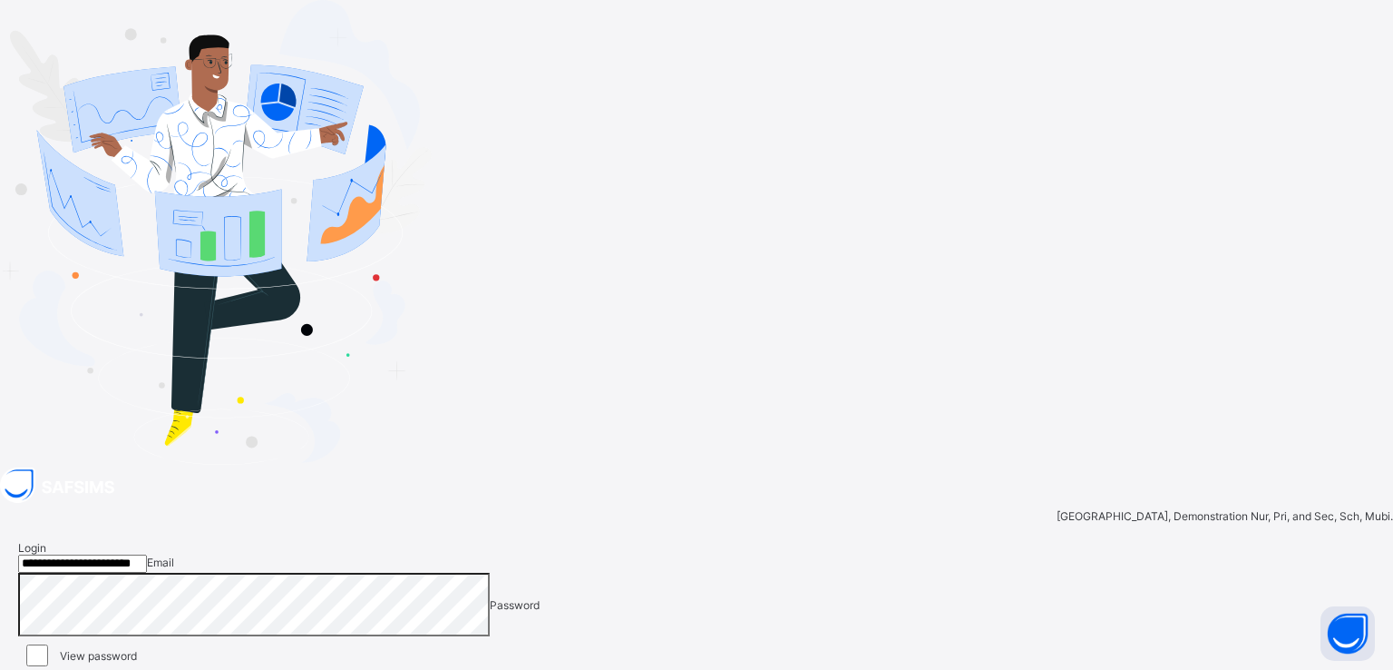
click at [147, 554] on input "**********" at bounding box center [82, 563] width 129 height 18
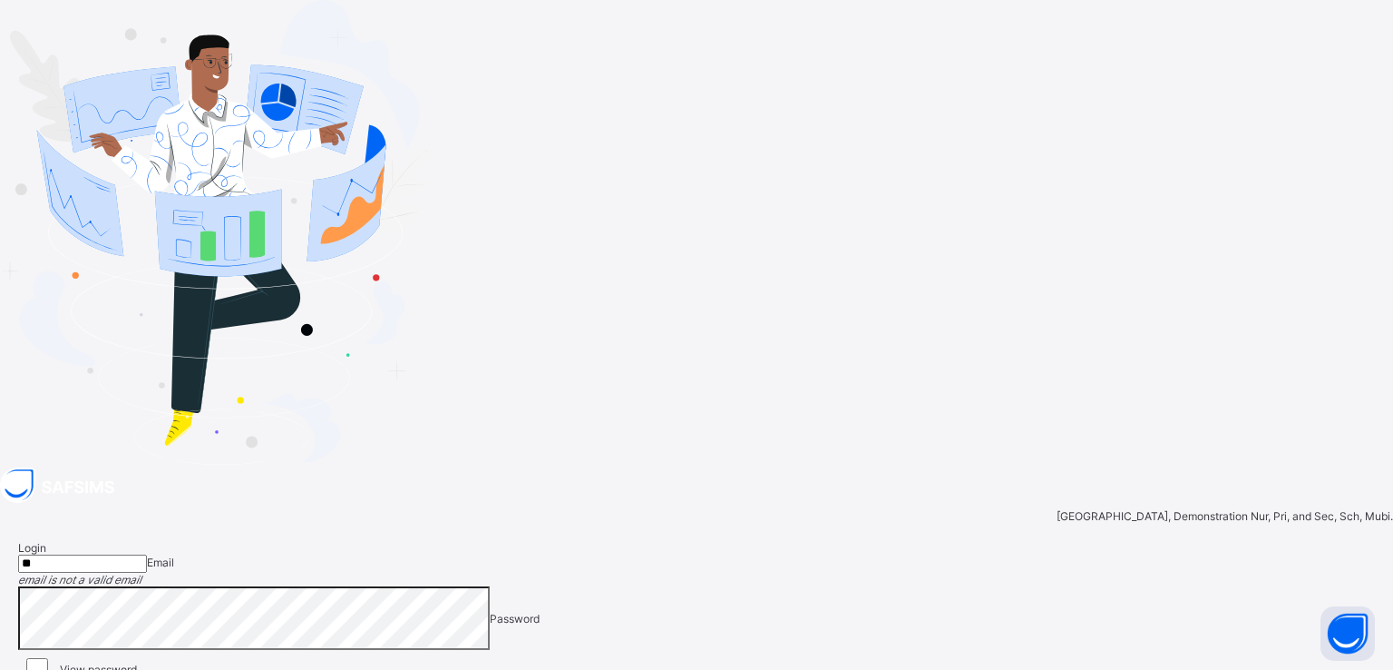
type input "*"
click at [978, 523] on div "Login Email email is required Password View password Forgot your password? Clic…" at bounding box center [696, 668] width 1393 height 291
